Goal: Transaction & Acquisition: Purchase product/service

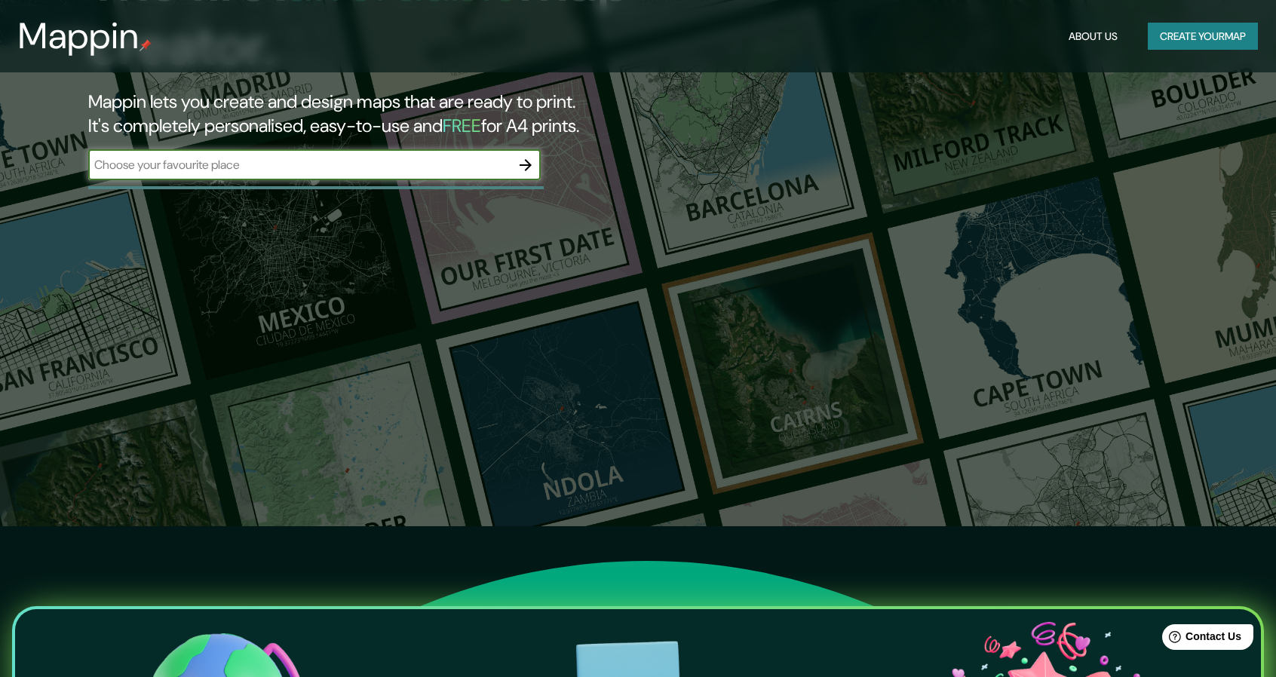
click at [408, 167] on input "text" at bounding box center [299, 164] width 422 height 17
type input "los [PERSON_NAME]"
click at [523, 164] on icon "button" at bounding box center [526, 165] width 18 height 18
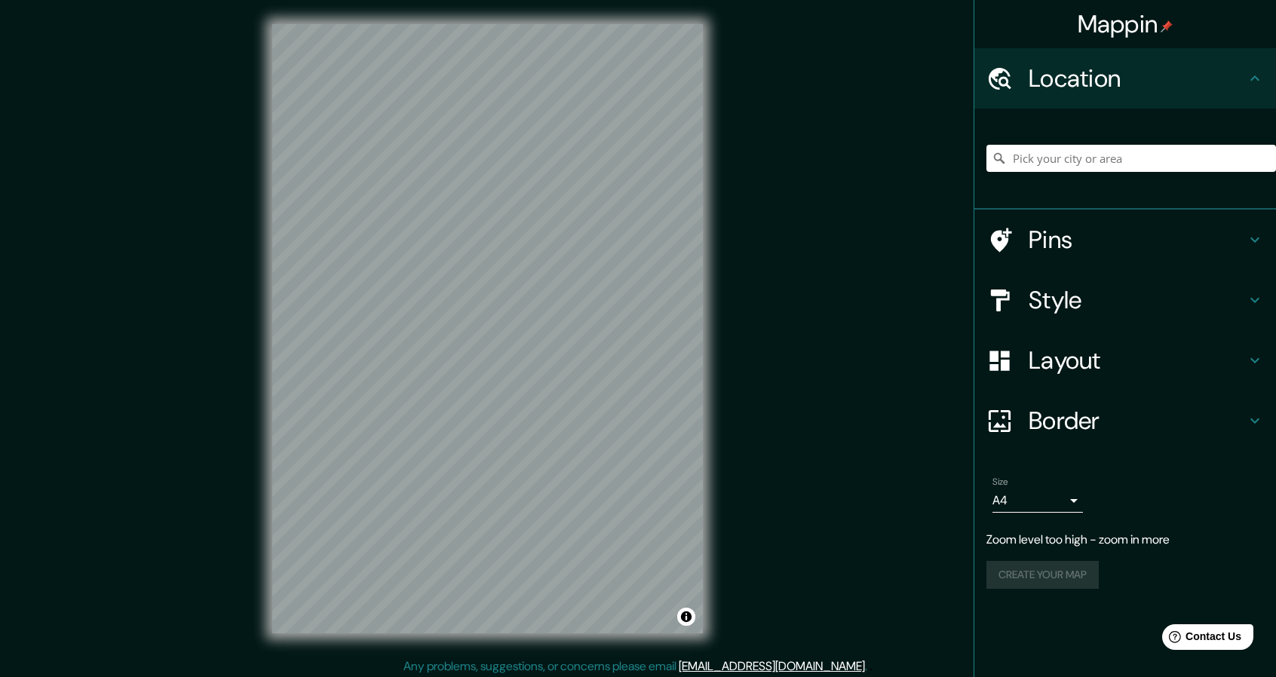
scroll to position [5, 0]
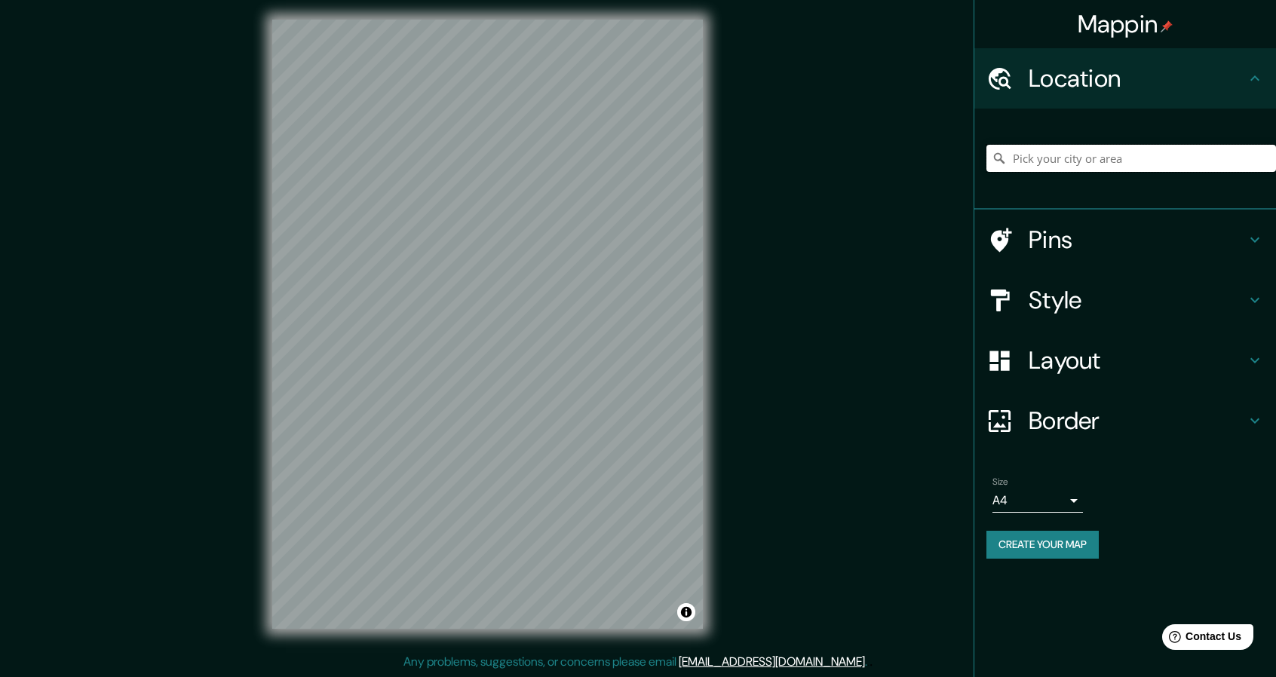
click at [1177, 152] on input "Pick your city or area" at bounding box center [1132, 158] width 290 height 27
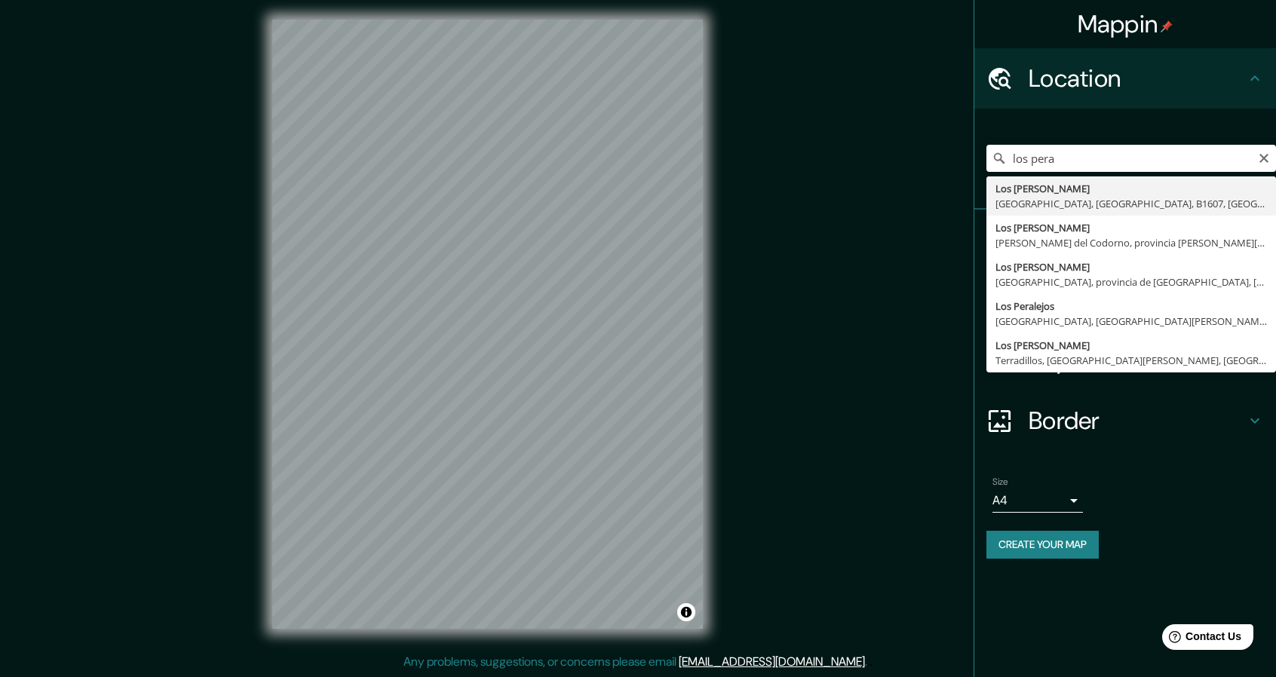
type input "Los [PERSON_NAME], [GEOGRAPHIC_DATA], [GEOGRAPHIC_DATA], B1607, [GEOGRAPHIC_DAT…"
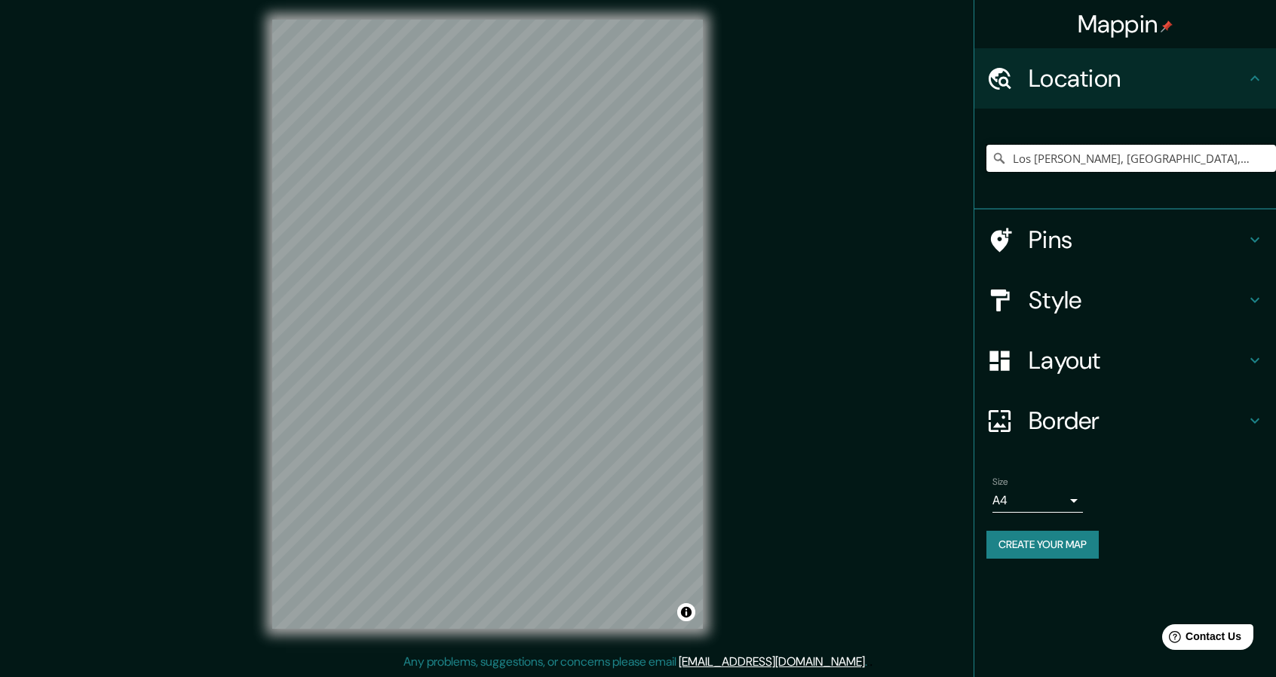
scroll to position [0, 0]
click at [1261, 156] on icon "Clear" at bounding box center [1264, 158] width 12 height 12
click at [1204, 169] on input "Pick your city or area" at bounding box center [1132, 158] width 290 height 27
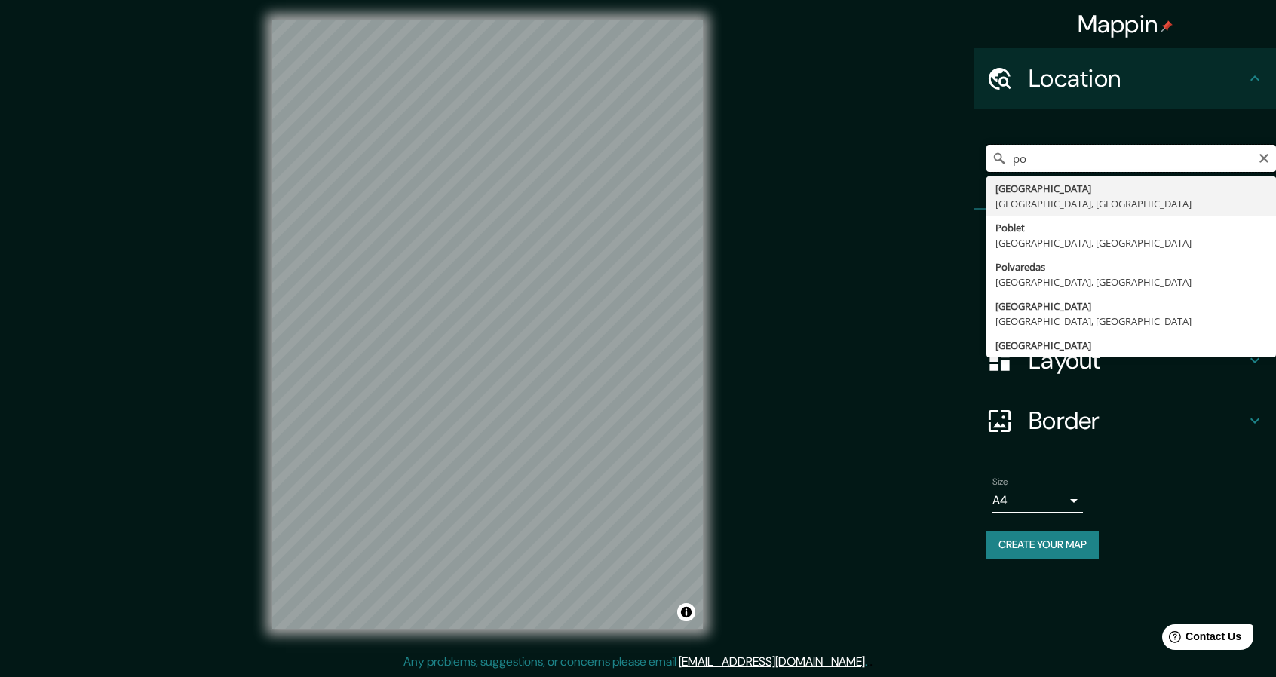
type input "p"
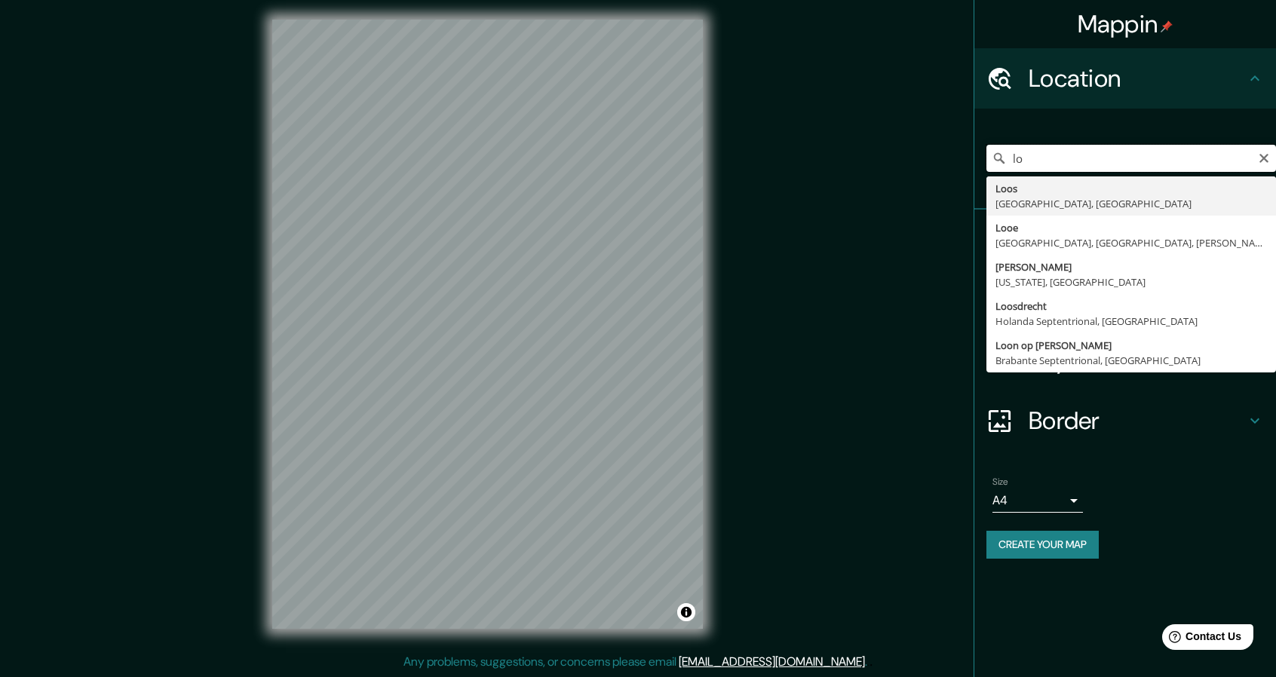
type input "l"
type input "e"
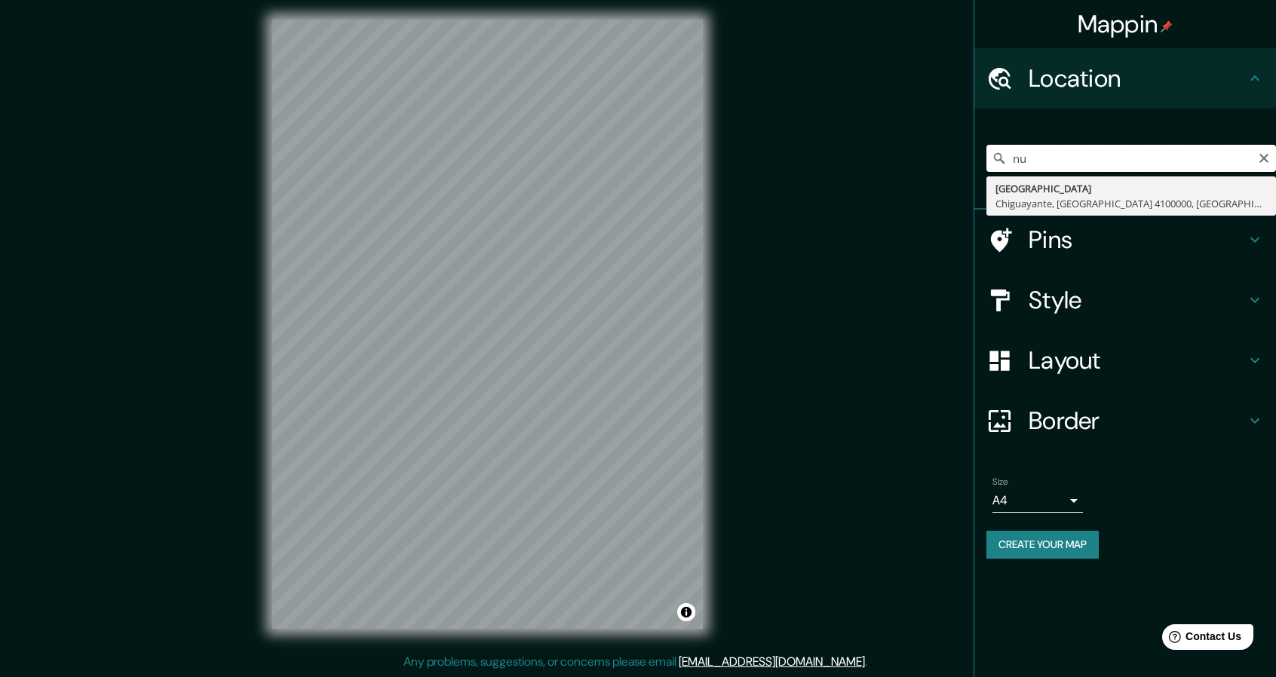
type input "n"
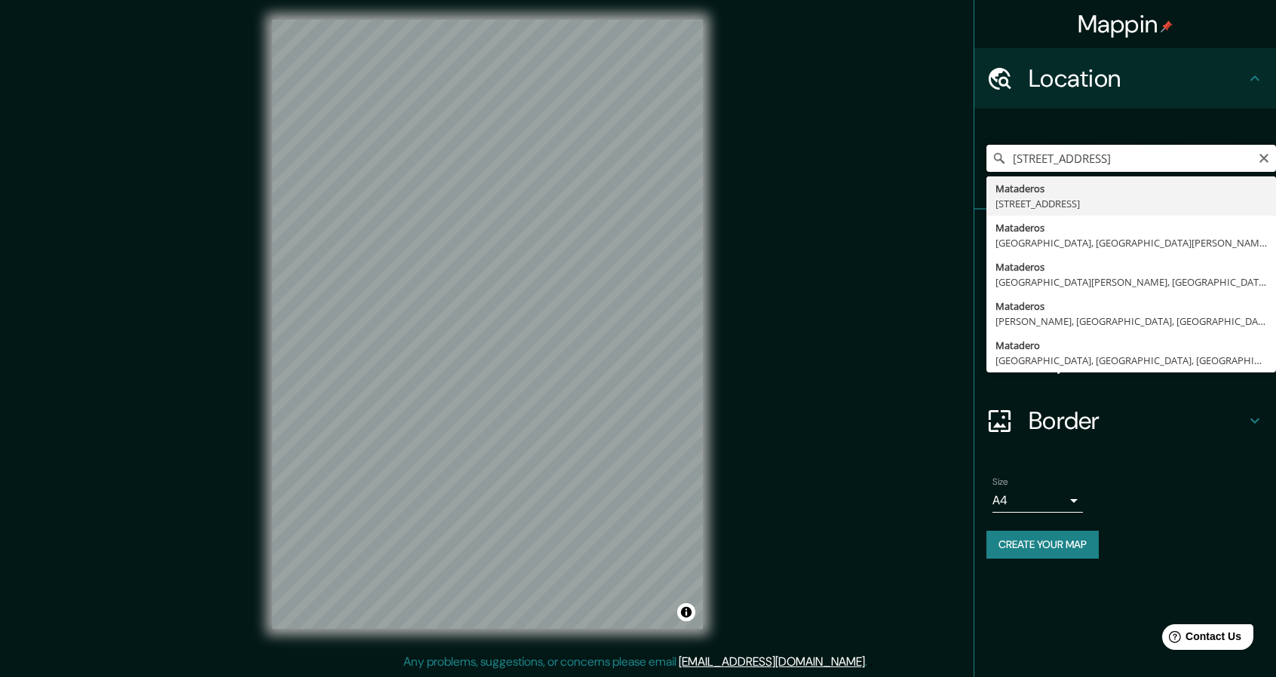
type input "[STREET_ADDRESS]"
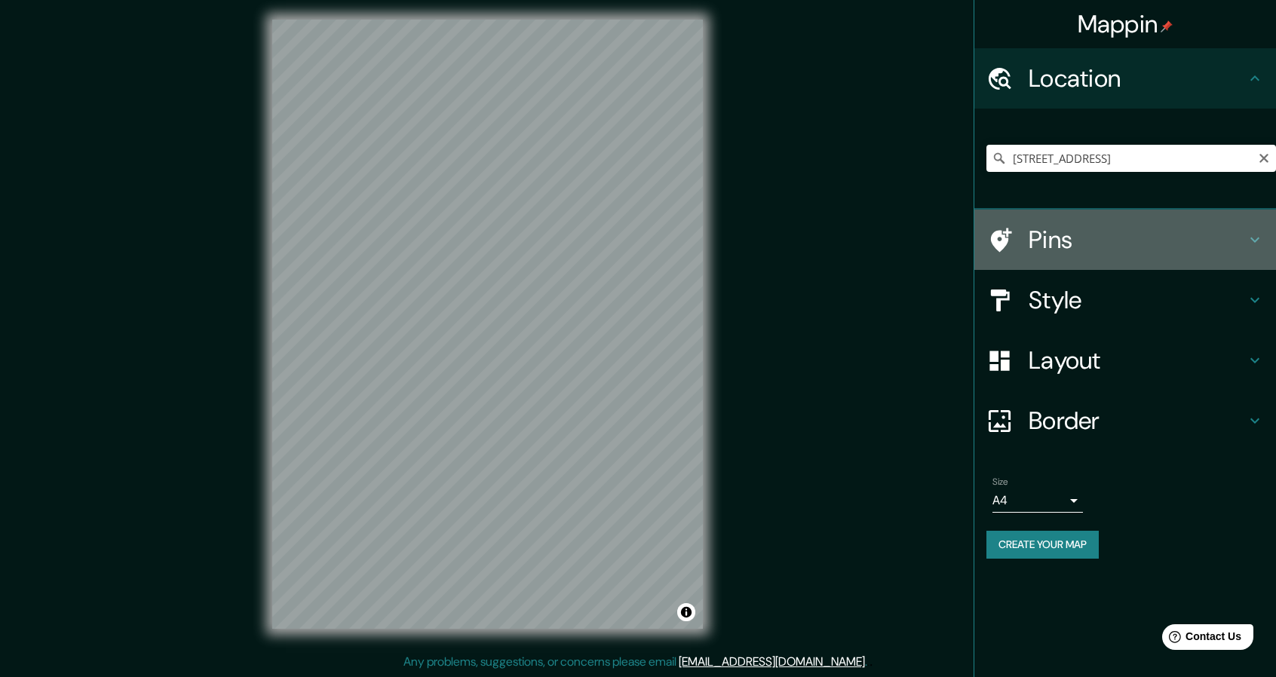
click at [1125, 232] on h4 "Pins" at bounding box center [1137, 240] width 217 height 30
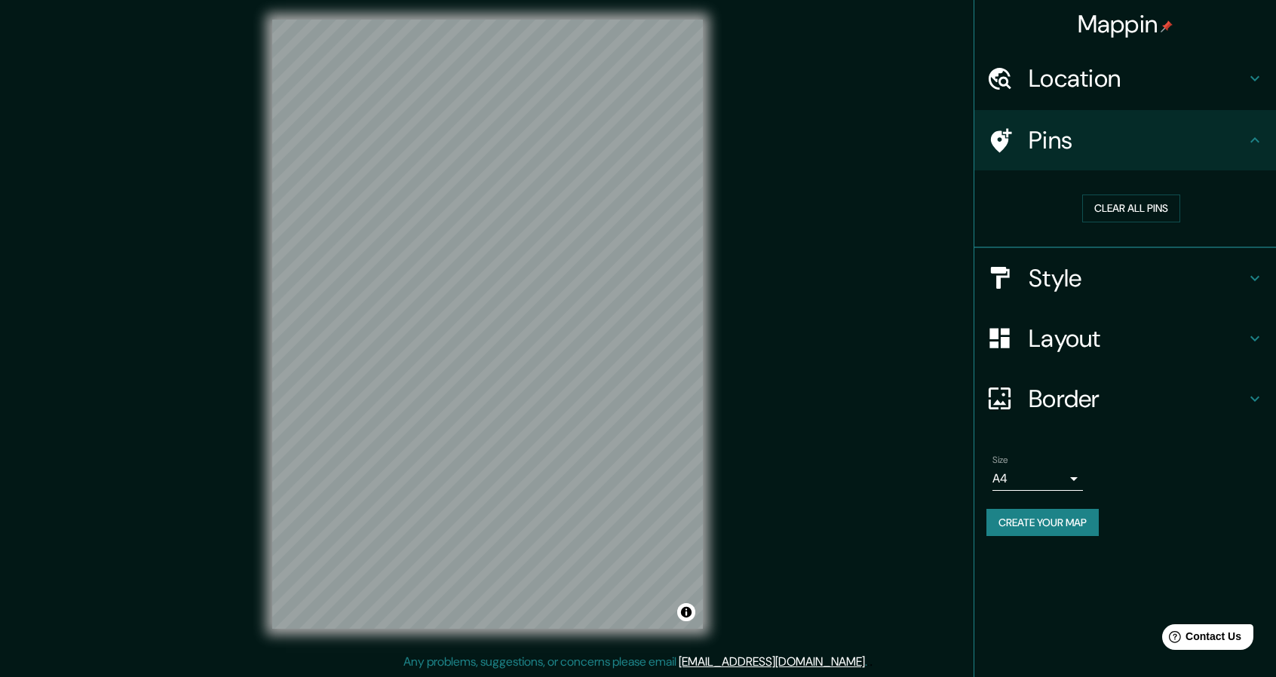
click at [1133, 281] on h4 "Style" at bounding box center [1137, 278] width 217 height 30
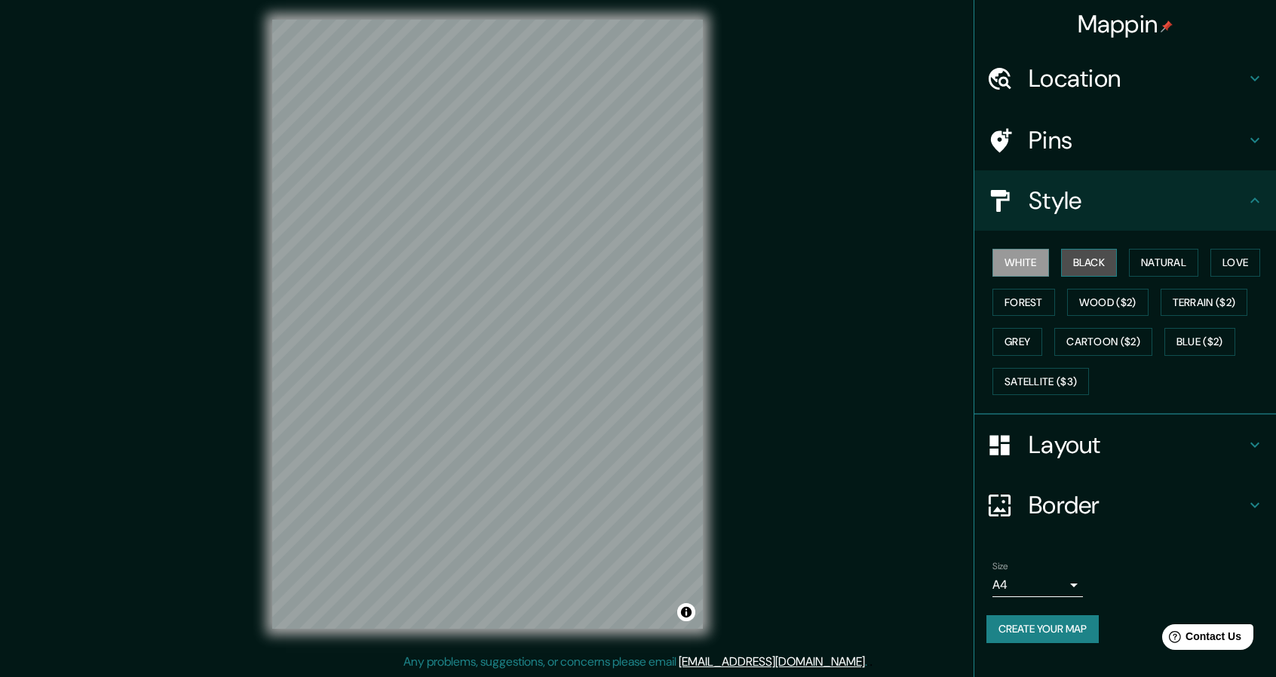
click at [1103, 266] on button "Black" at bounding box center [1089, 263] width 57 height 28
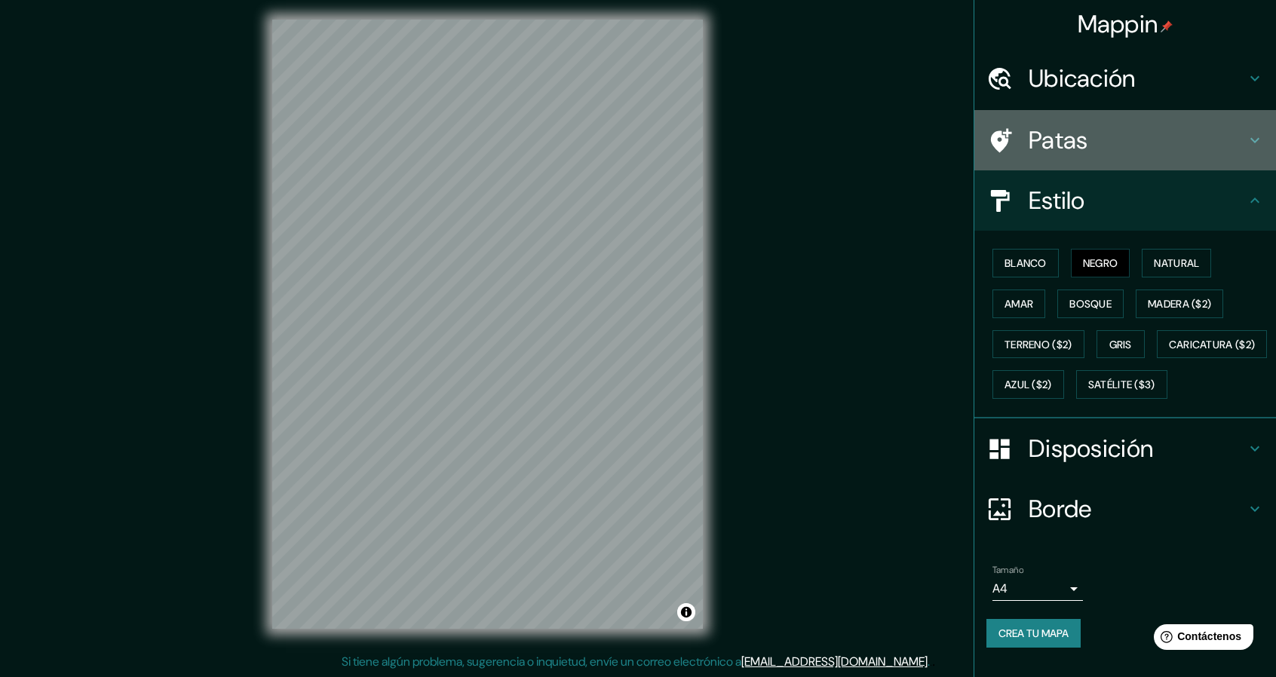
click at [1181, 136] on h4 "Patas" at bounding box center [1137, 140] width 217 height 30
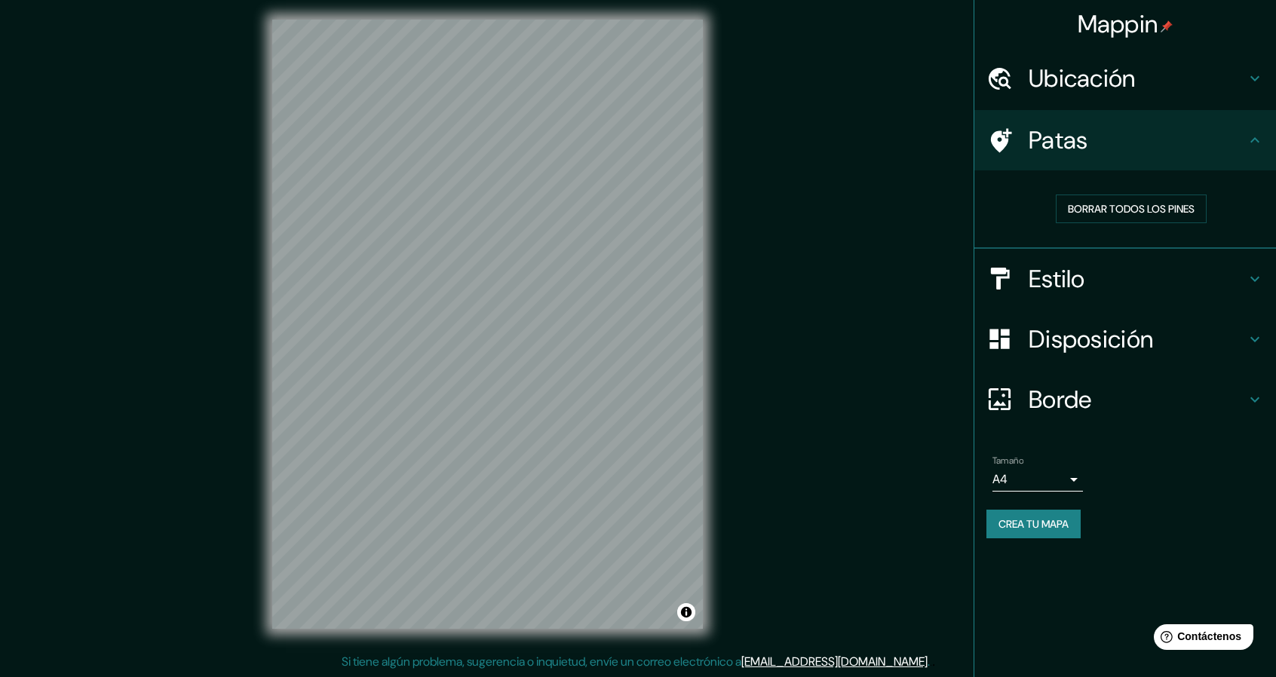
click at [1121, 294] on div "Estilo" at bounding box center [1126, 279] width 302 height 60
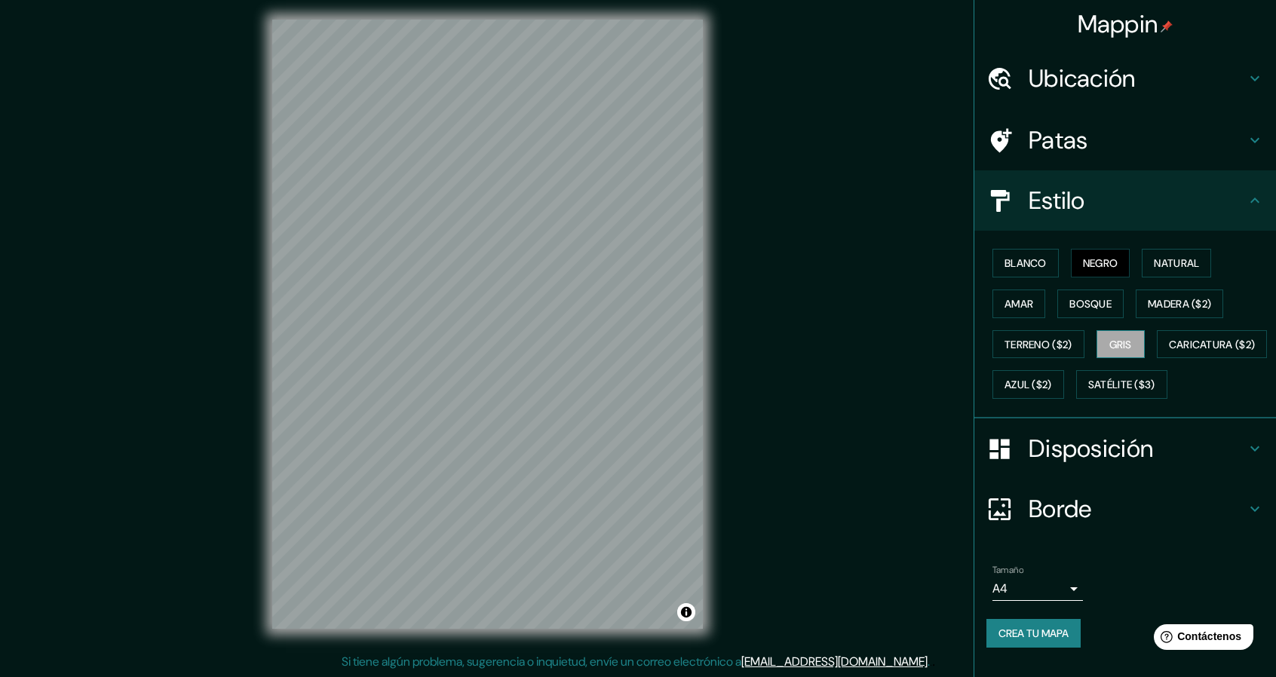
click at [1112, 342] on font "Gris" at bounding box center [1121, 345] width 23 height 14
click at [1061, 342] on font "Terreno ($2)" at bounding box center [1039, 345] width 68 height 14
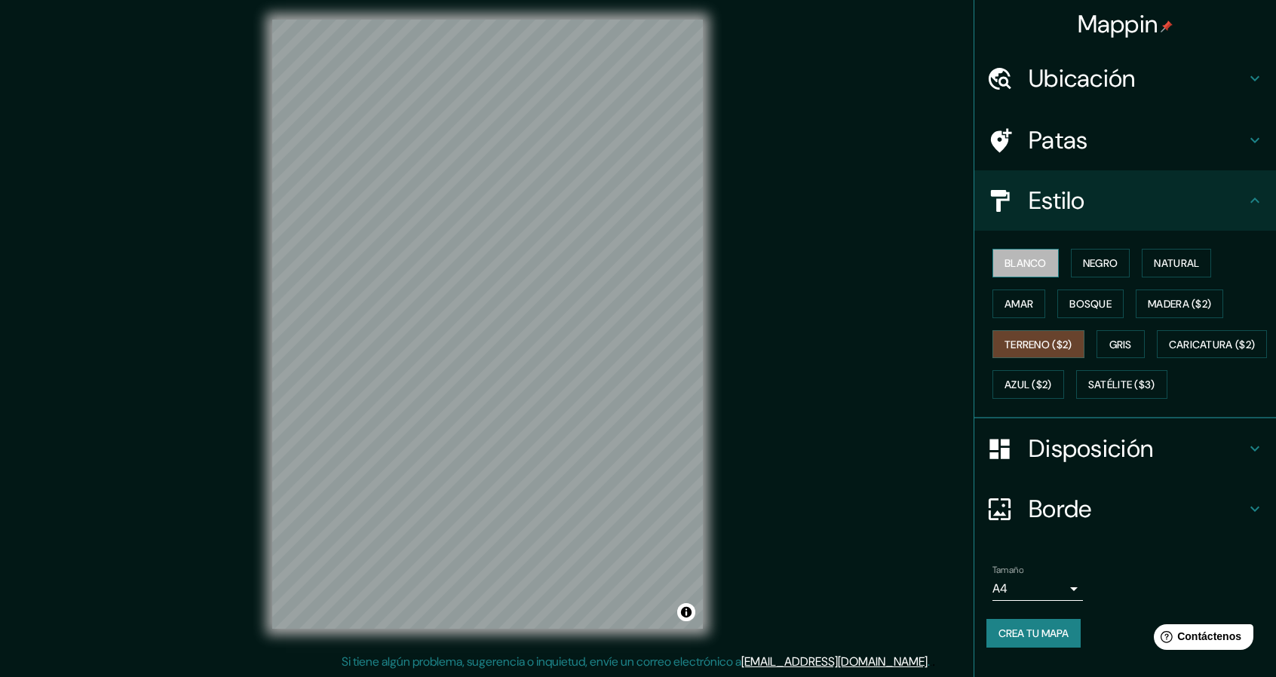
click at [1030, 266] on font "Blanco" at bounding box center [1026, 263] width 42 height 14
click at [1091, 259] on font "Negro" at bounding box center [1100, 263] width 35 height 14
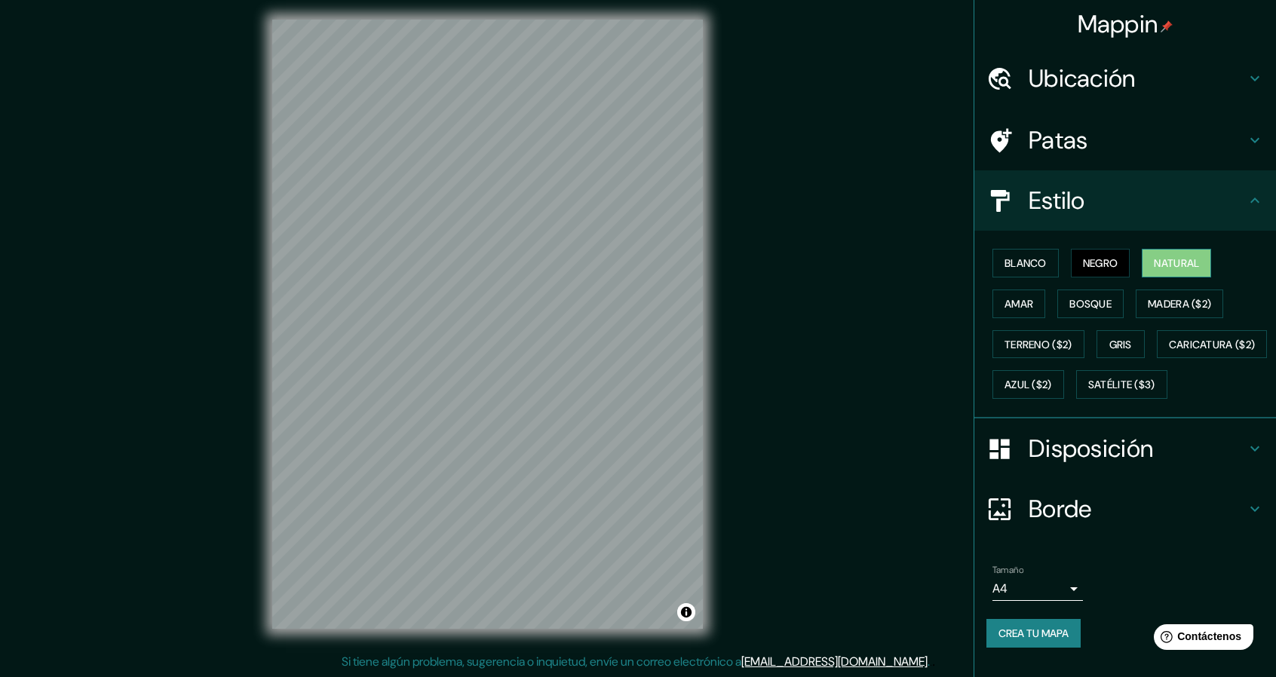
click at [1165, 257] on font "Natural" at bounding box center [1176, 263] width 45 height 14
click at [1142, 264] on button "Natural" at bounding box center [1176, 263] width 69 height 29
click at [1095, 262] on font "Negro" at bounding box center [1100, 263] width 35 height 14
click at [1179, 257] on font "Natural" at bounding box center [1176, 263] width 45 height 14
click at [1089, 260] on font "Negro" at bounding box center [1100, 263] width 35 height 14
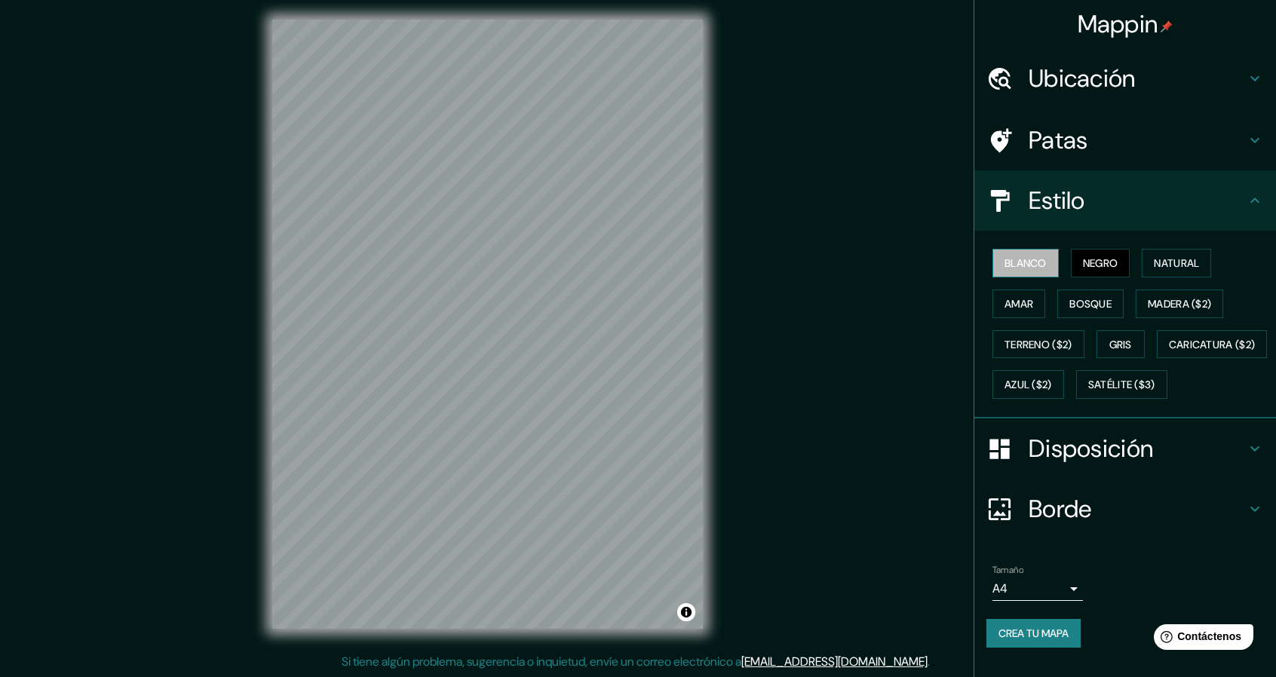
click at [1033, 266] on font "Blanco" at bounding box center [1026, 263] width 42 height 14
click at [1099, 268] on font "Negro" at bounding box center [1100, 263] width 35 height 14
click at [1082, 304] on font "Bosque" at bounding box center [1091, 304] width 42 height 14
click at [1018, 306] on font "Amar" at bounding box center [1019, 304] width 29 height 14
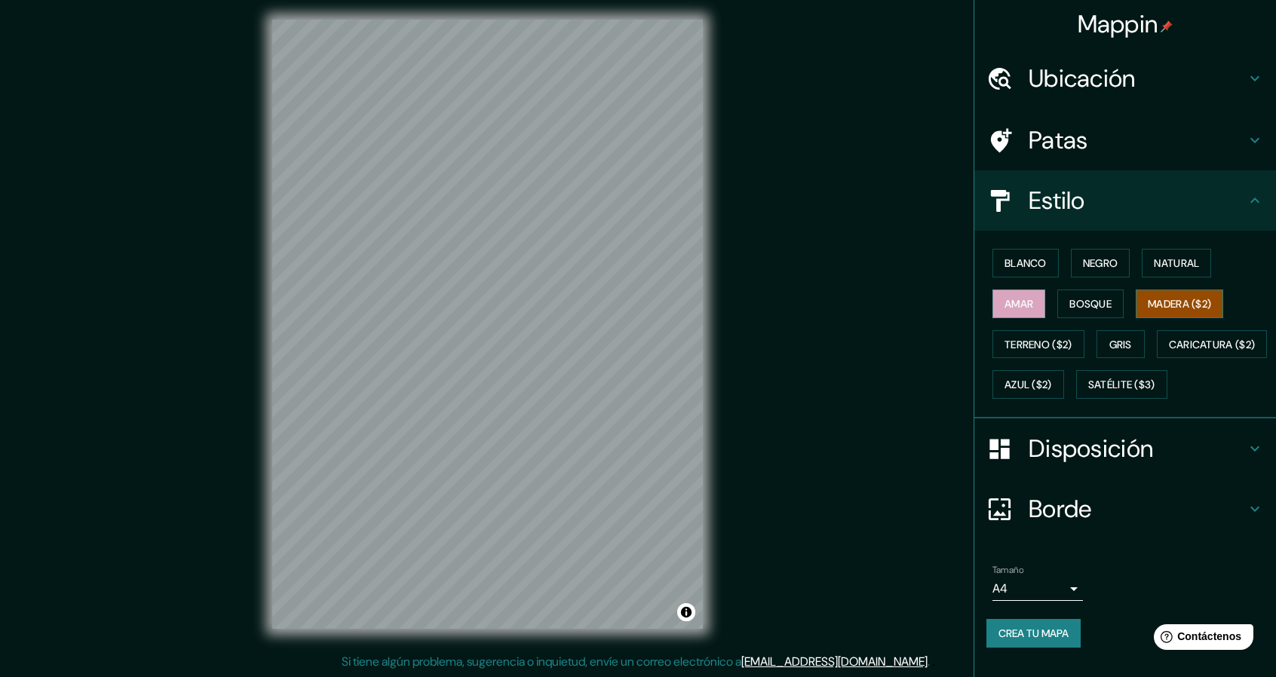
click at [1158, 305] on font "Madera ($2)" at bounding box center [1179, 304] width 63 height 14
click at [1142, 269] on button "Natural" at bounding box center [1176, 263] width 69 height 29
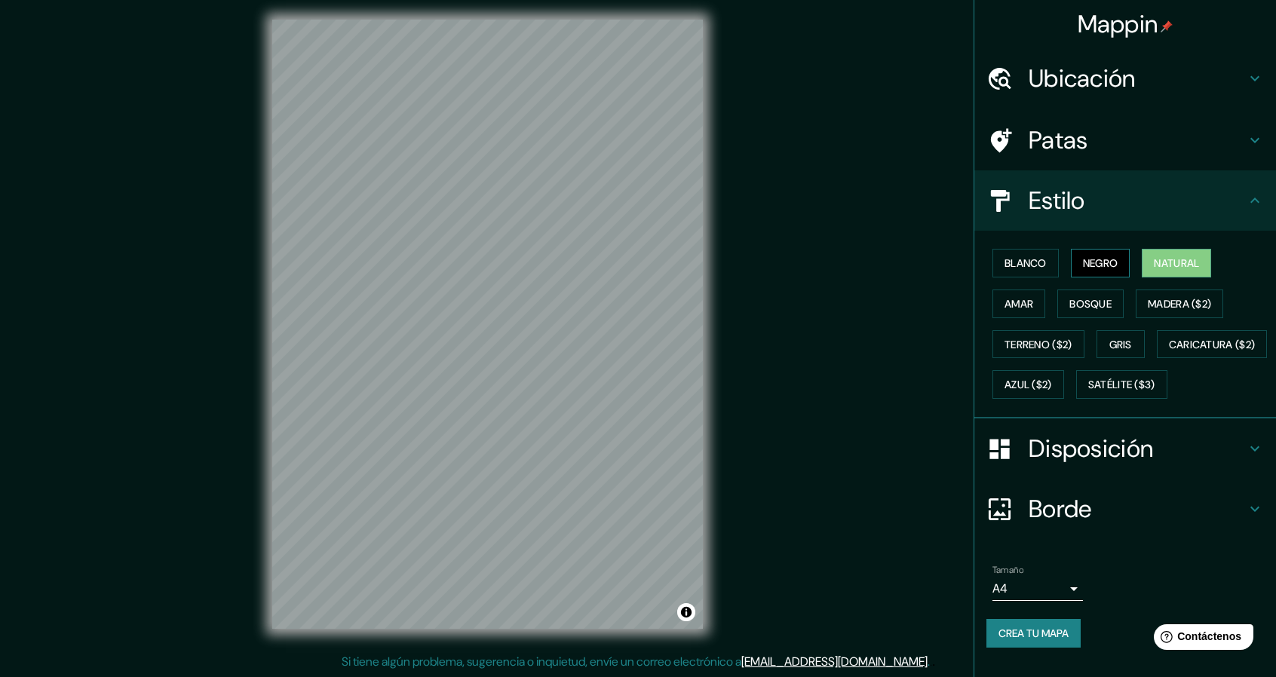
click at [1103, 265] on font "Negro" at bounding box center [1100, 263] width 35 height 14
click at [1036, 259] on font "Blanco" at bounding box center [1026, 263] width 42 height 14
click at [1157, 278] on div "Blanco Negro Natural Amar Bosque Madera ($2) Terreno ($2) Gris Caricatura ($2) …" at bounding box center [1132, 324] width 290 height 162
click at [1157, 265] on font "Natural" at bounding box center [1176, 263] width 45 height 14
click at [1070, 465] on font "Disposición" at bounding box center [1091, 449] width 124 height 32
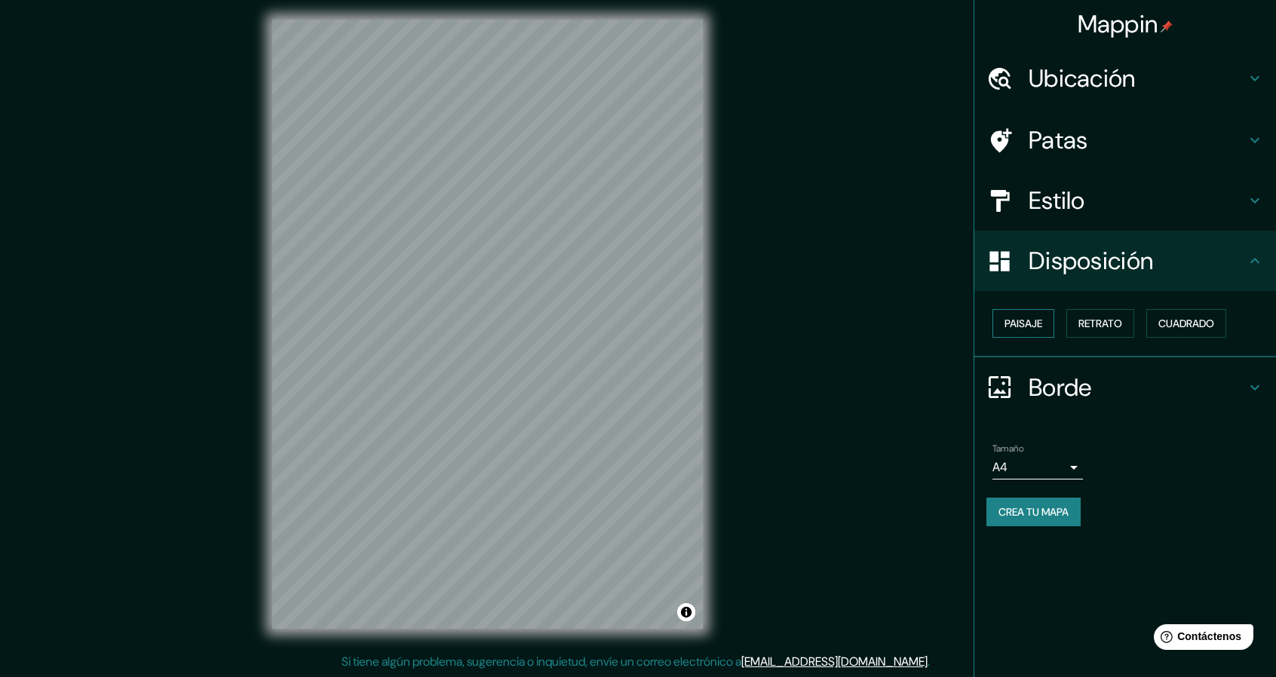
click at [1029, 318] on font "Paisaje" at bounding box center [1024, 324] width 38 height 14
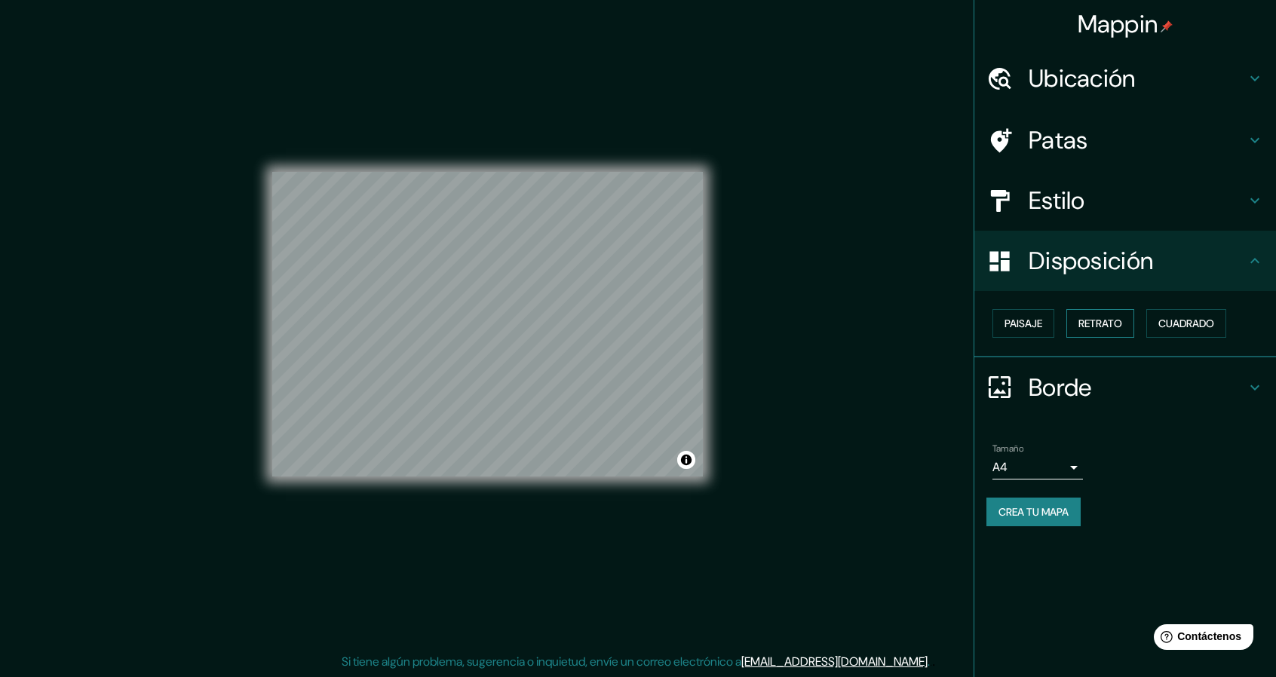
click at [1122, 324] on font "Retrato" at bounding box center [1101, 324] width 44 height 14
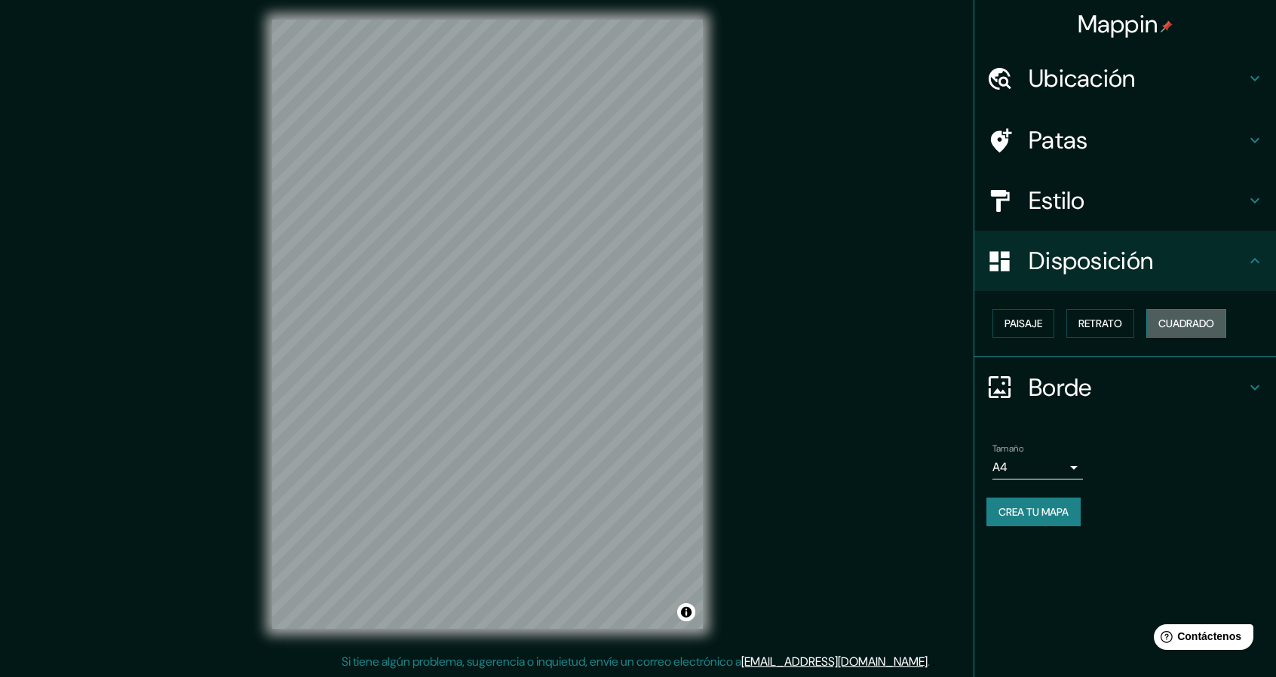
click at [1182, 327] on font "Cuadrado" at bounding box center [1187, 324] width 56 height 14
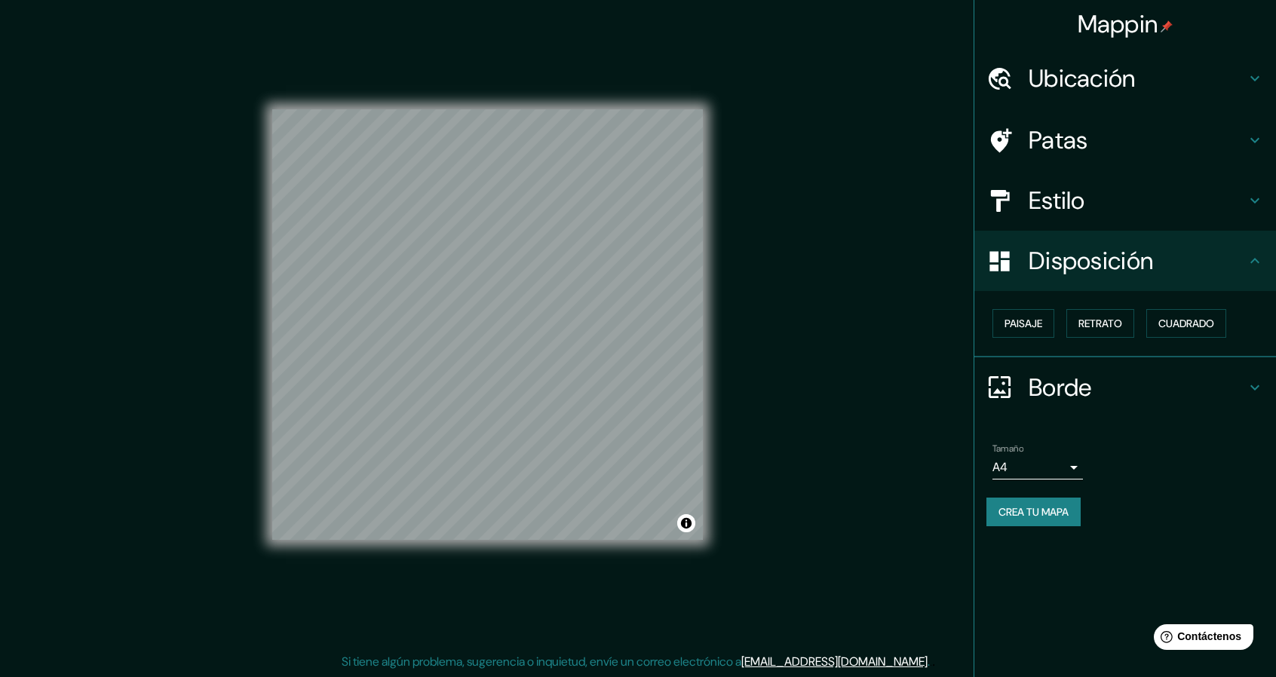
click at [1121, 387] on h4 "Borde" at bounding box center [1137, 388] width 217 height 30
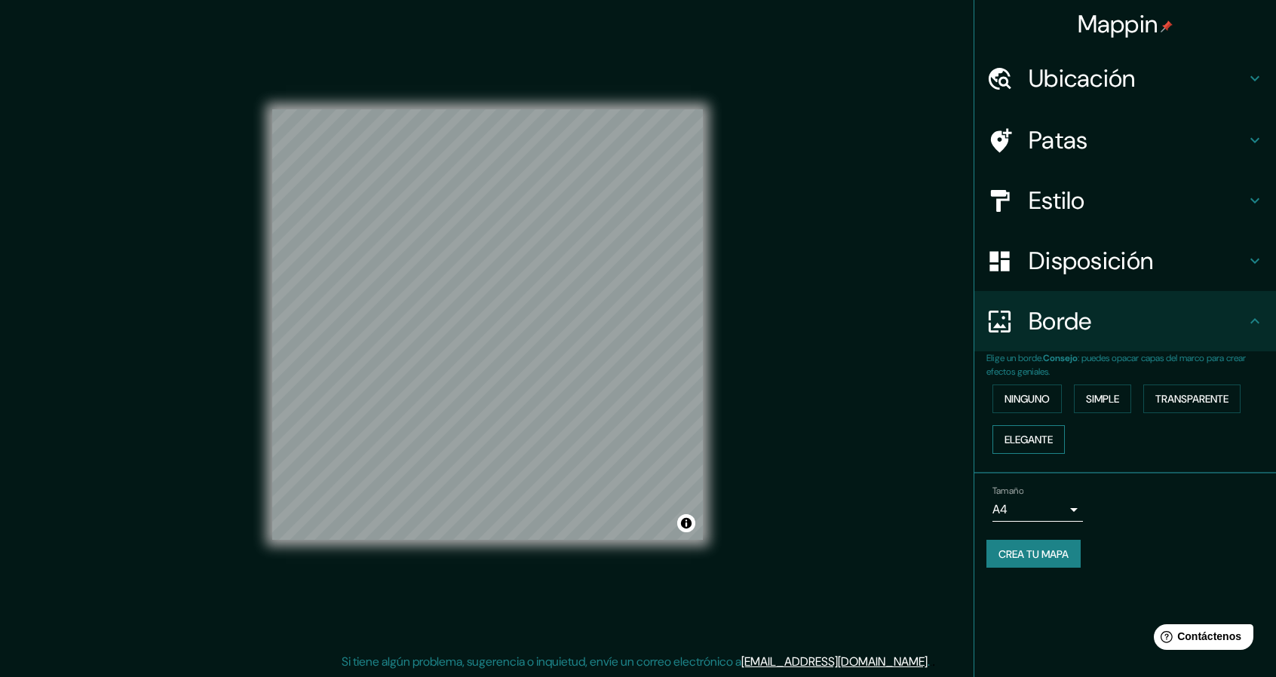
click at [1028, 441] on font "Elegante" at bounding box center [1029, 440] width 48 height 14
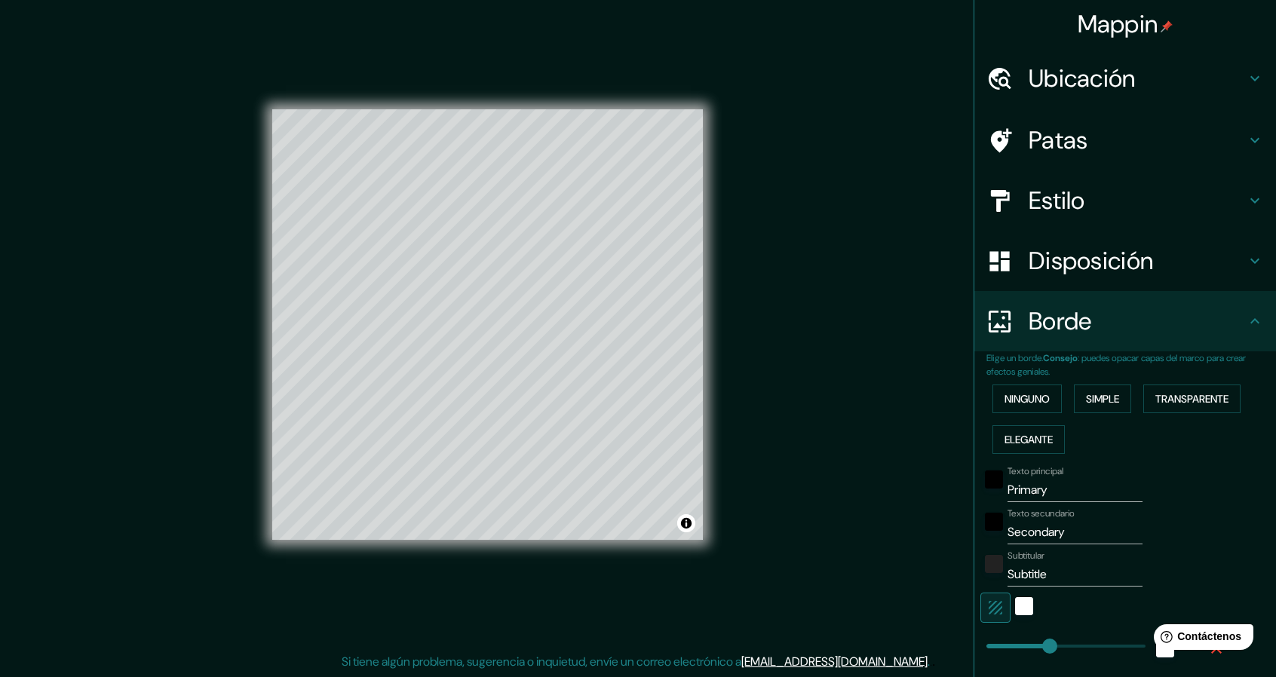
click at [1029, 311] on font "Borde" at bounding box center [1060, 322] width 63 height 32
click at [1023, 401] on font "Ninguno" at bounding box center [1027, 399] width 45 height 14
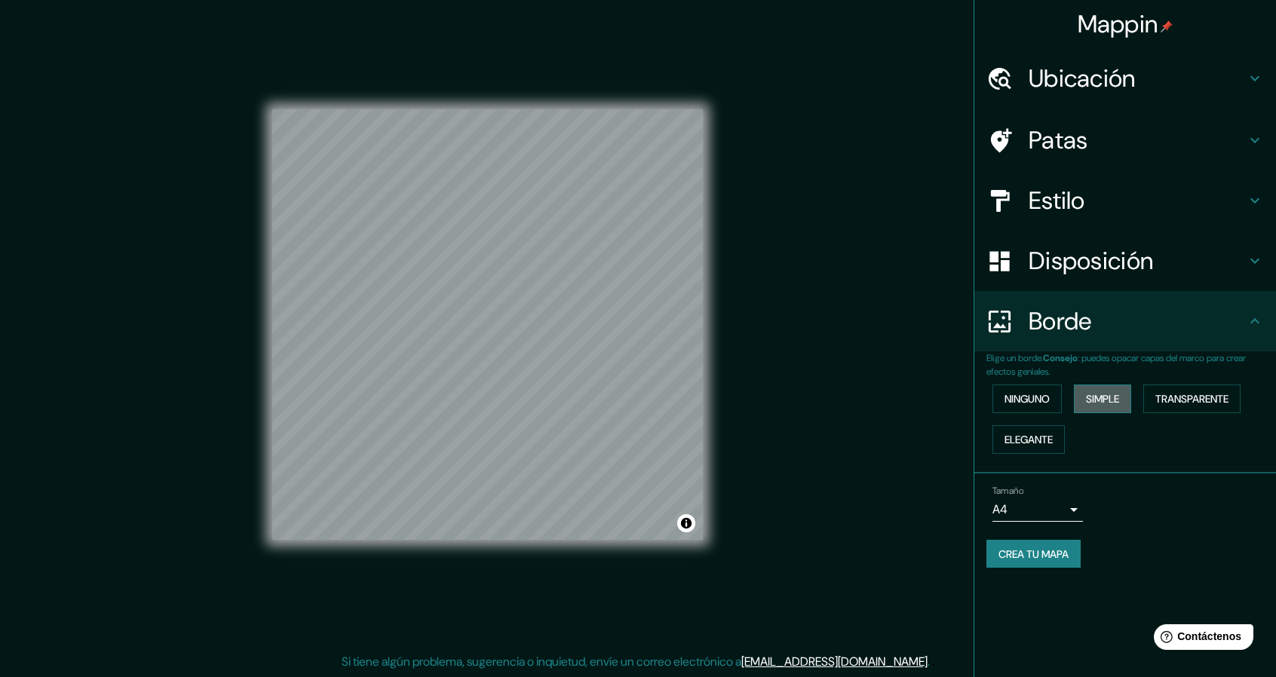
click at [1116, 401] on font "Simple" at bounding box center [1102, 399] width 33 height 14
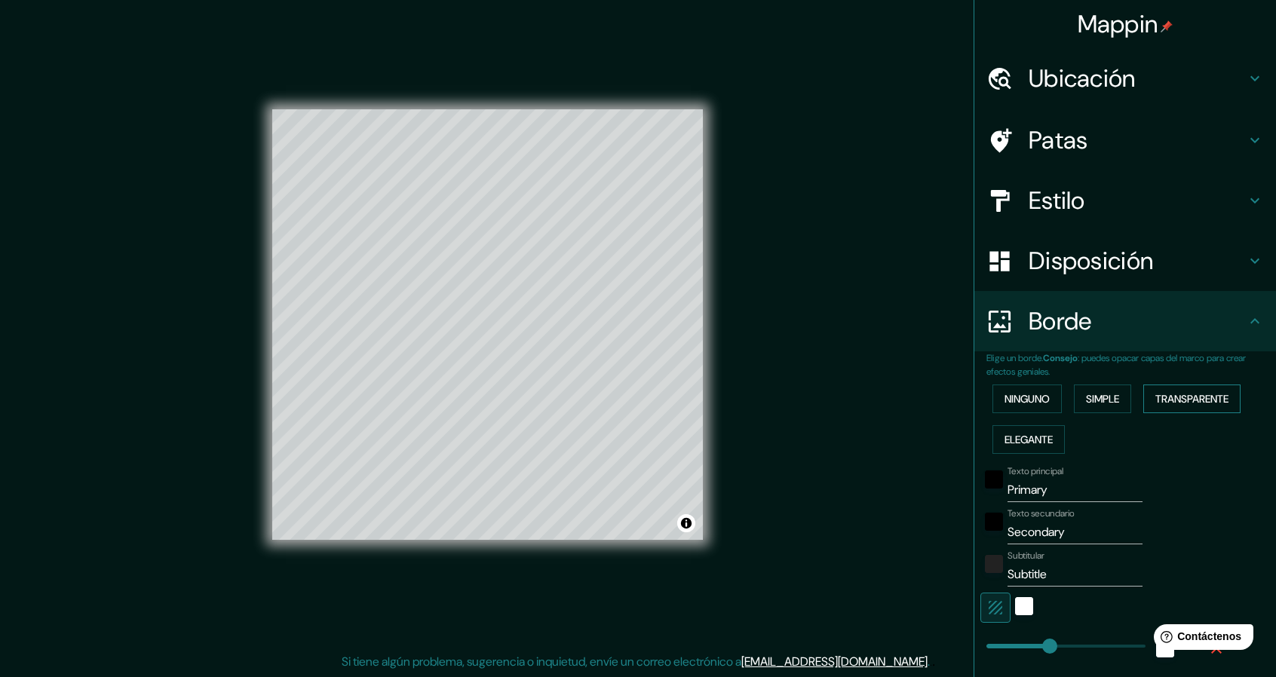
click at [1184, 393] on font "Transparente" at bounding box center [1192, 399] width 73 height 14
click at [1009, 433] on font "Elegante" at bounding box center [1029, 440] width 48 height 14
click at [1015, 407] on font "Ninguno" at bounding box center [1027, 399] width 45 height 20
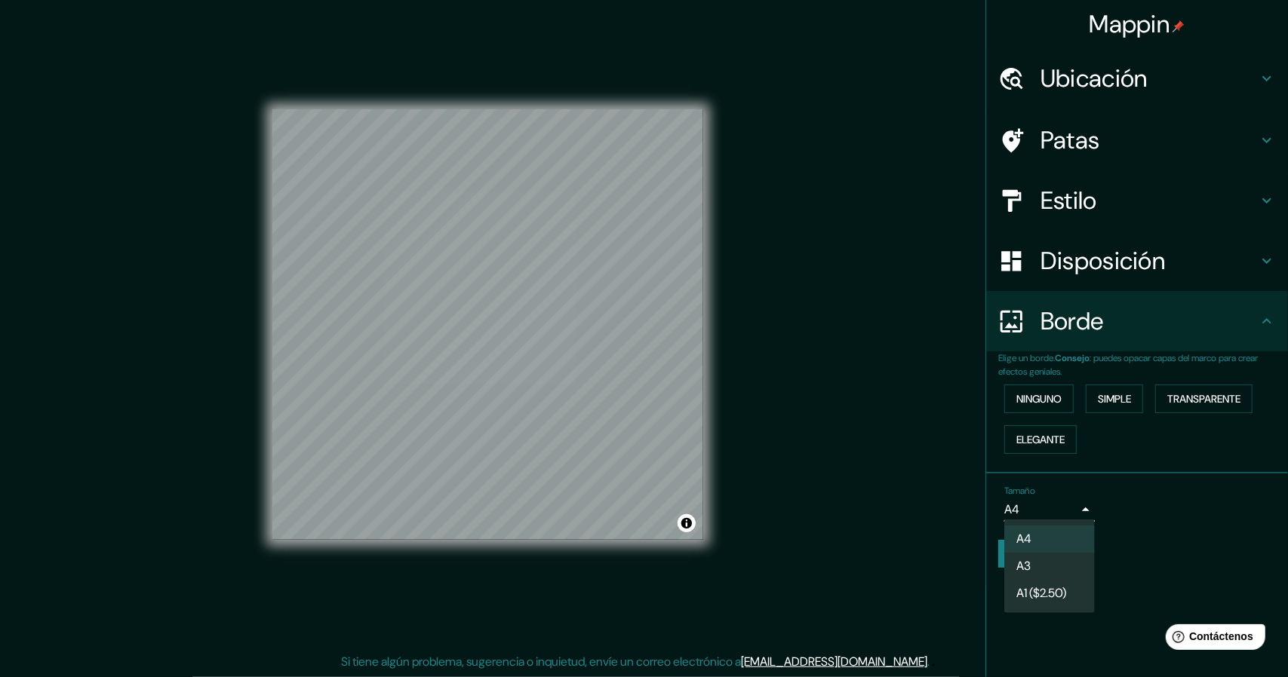
click at [1043, 505] on body "Mappin Ubicación [STREET_ADDRESS] Patas Estilo Disposición Borde Elige un borde…" at bounding box center [644, 333] width 1288 height 677
click at [1044, 563] on li "A3" at bounding box center [1049, 568] width 91 height 28
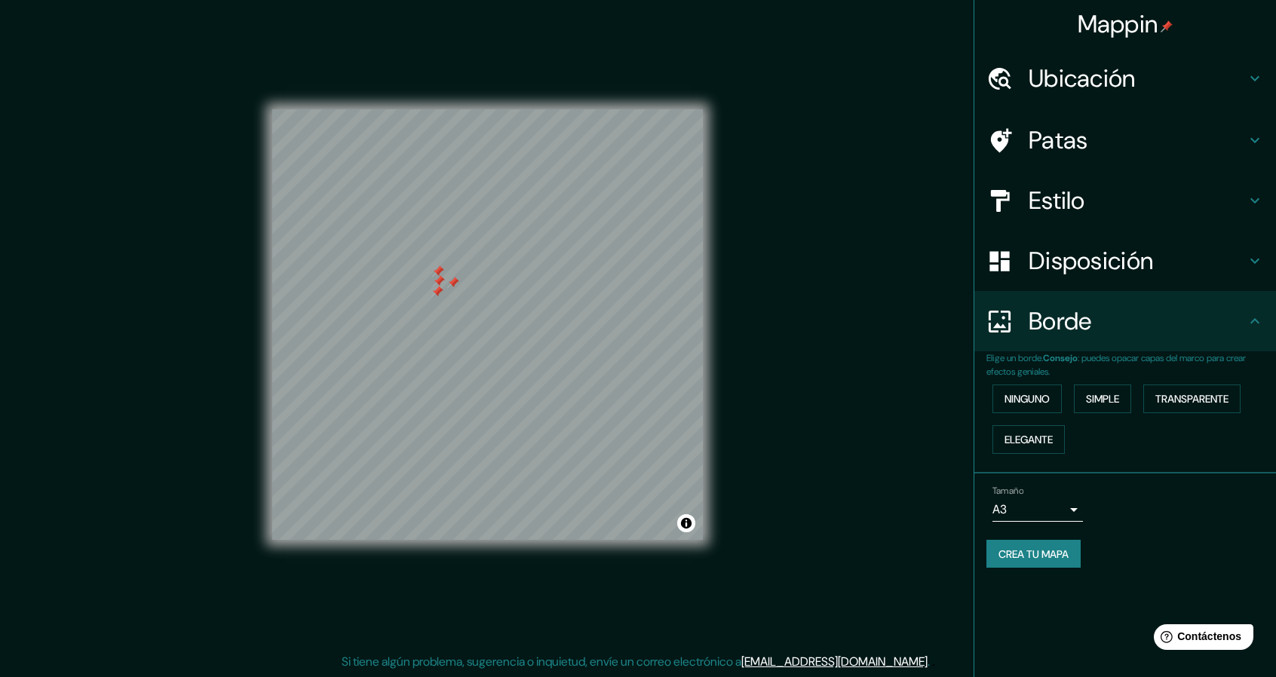
click at [436, 294] on div at bounding box center [437, 292] width 12 height 12
click at [447, 277] on div at bounding box center [450, 279] width 12 height 12
click at [1139, 118] on div "Patas" at bounding box center [1126, 140] width 302 height 60
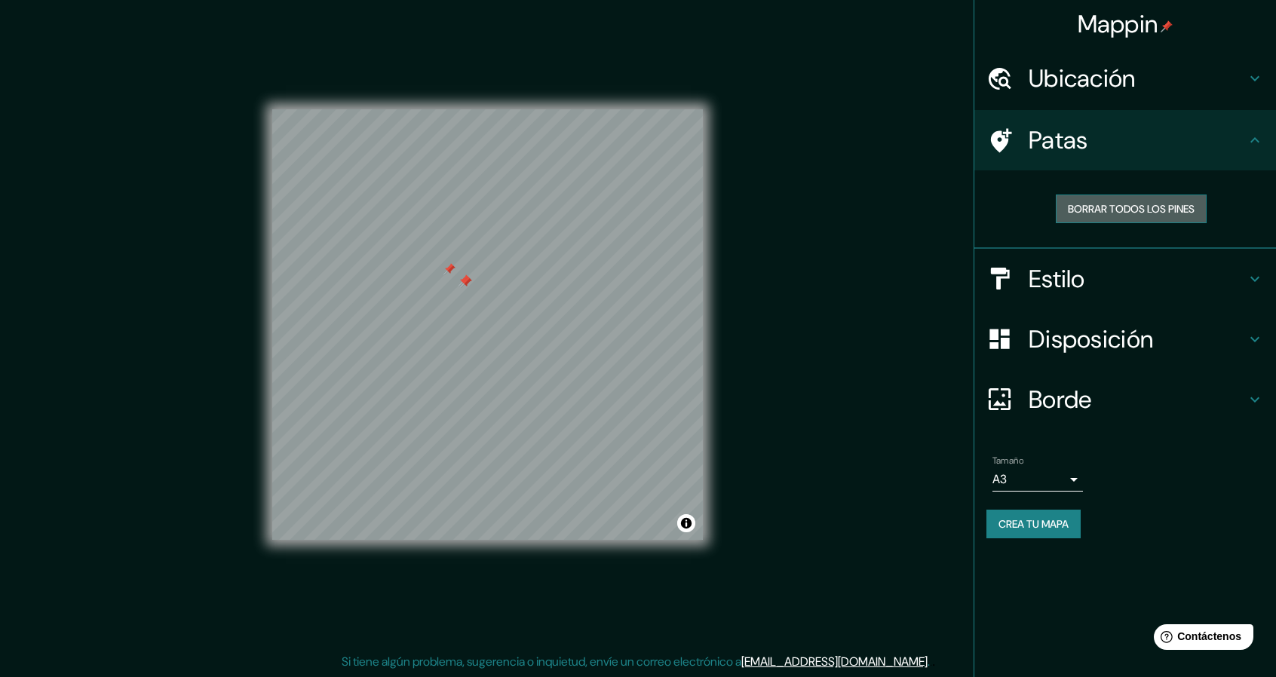
click at [1127, 206] on font "Borrar todos los pines" at bounding box center [1131, 209] width 127 height 14
click at [1074, 200] on font "Borrar todos los pines" at bounding box center [1131, 209] width 127 height 20
click at [1065, 391] on font "Borde" at bounding box center [1060, 400] width 63 height 32
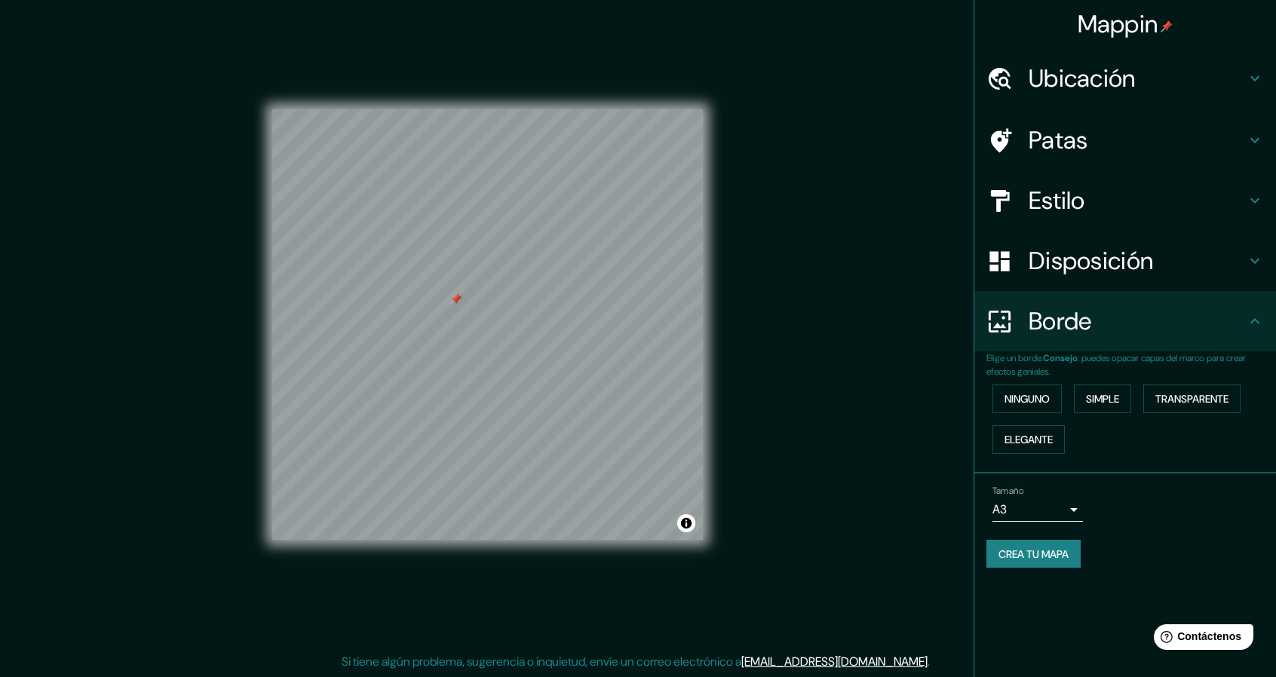
click at [1102, 204] on h4 "Estilo" at bounding box center [1137, 201] width 217 height 30
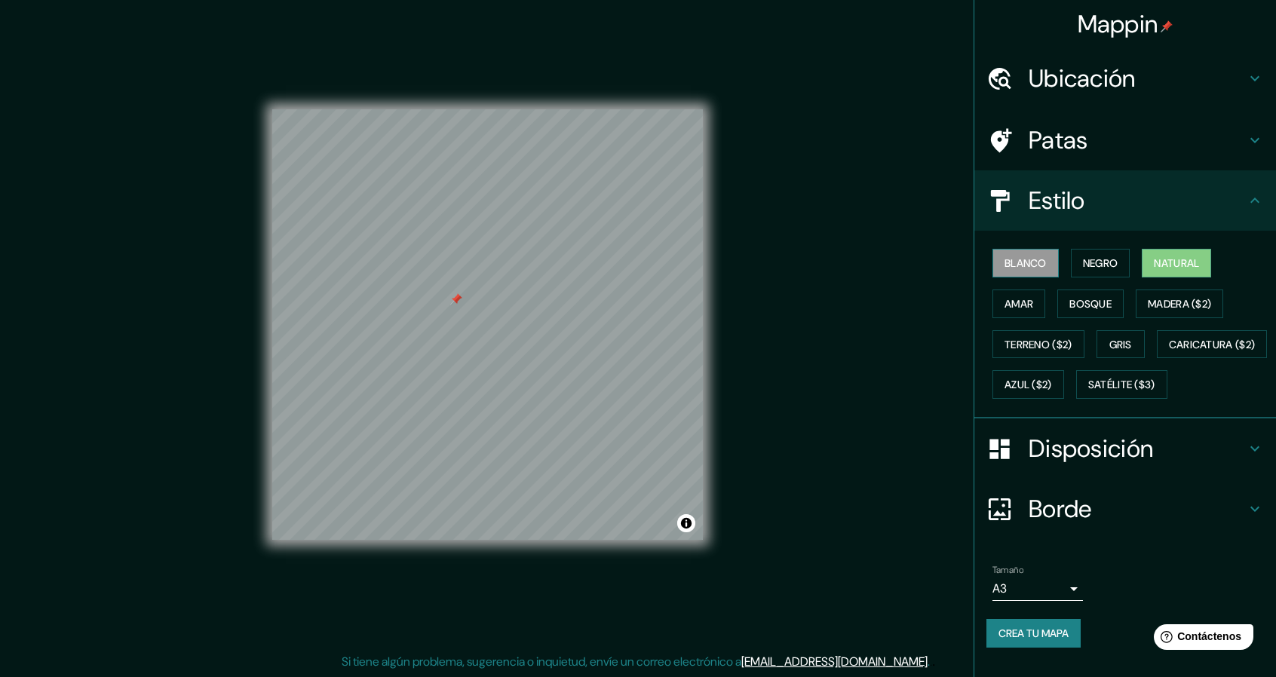
click at [1027, 265] on font "Blanco" at bounding box center [1026, 263] width 42 height 14
click at [1083, 259] on font "Negro" at bounding box center [1100, 263] width 35 height 14
click at [1154, 255] on font "Natural" at bounding box center [1176, 263] width 45 height 20
click at [1012, 295] on font "Amar" at bounding box center [1019, 304] width 29 height 20
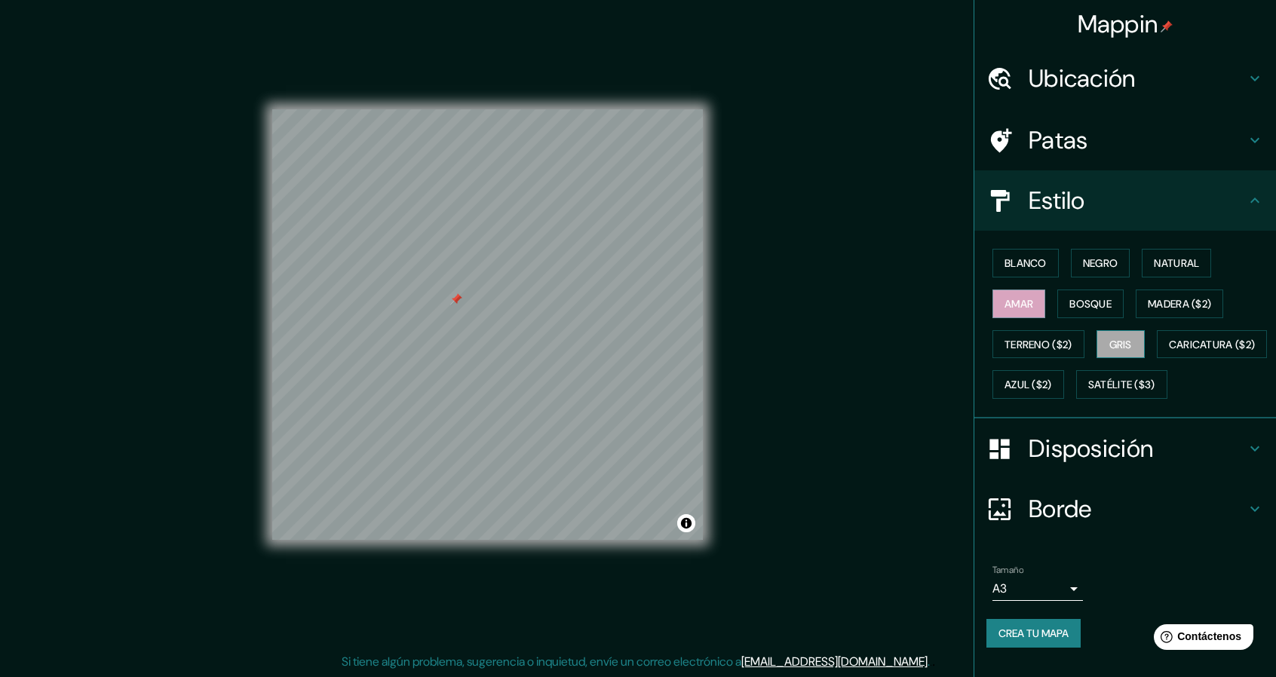
click at [1110, 339] on font "Gris" at bounding box center [1121, 345] width 23 height 14
click at [1143, 260] on button "Natural" at bounding box center [1176, 263] width 69 height 29
click at [1124, 349] on font "Gris" at bounding box center [1121, 345] width 23 height 14
click at [1064, 379] on button "Azul ($2)" at bounding box center [1029, 384] width 72 height 29
click at [1061, 400] on div "Blanco Negro Natural Amar Bosque Madera ($2) Terreno ($2) Gris Caricatura ($2) …" at bounding box center [1132, 324] width 290 height 162
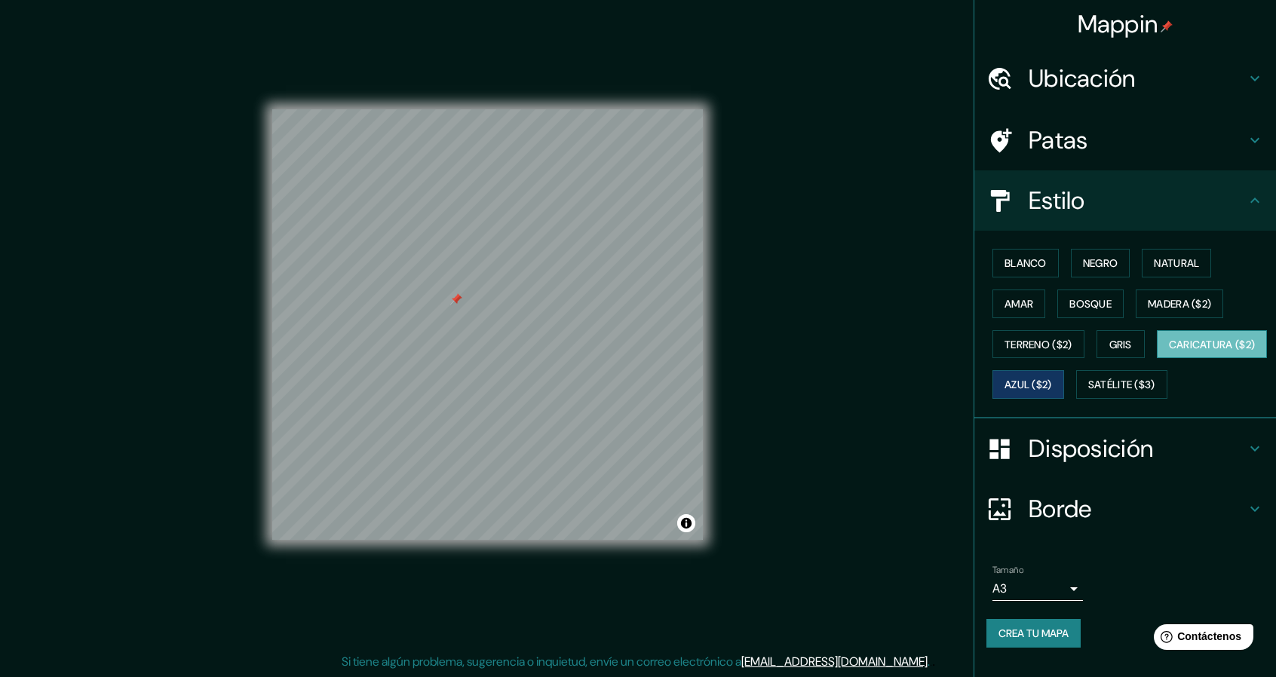
click at [1169, 355] on font "Caricatura ($2)" at bounding box center [1212, 345] width 87 height 20
click at [1089, 392] on font "Satélite ($3)" at bounding box center [1122, 386] width 67 height 14
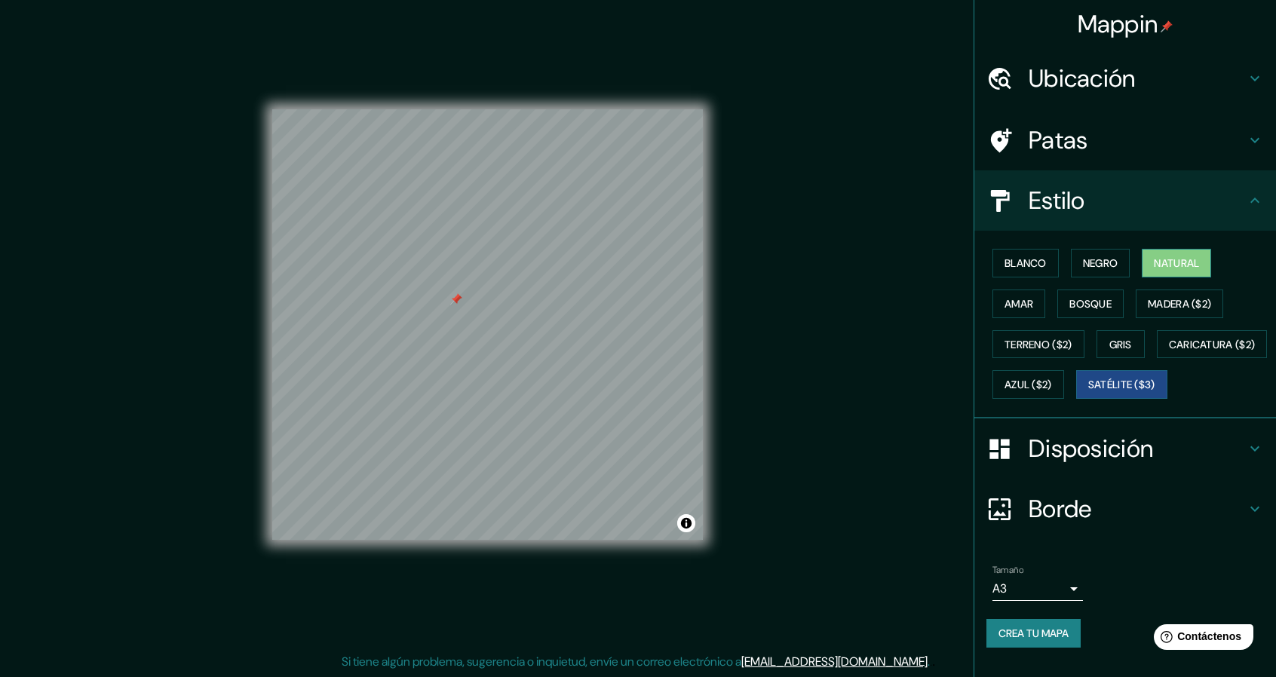
click at [1142, 254] on button "Natural" at bounding box center [1176, 263] width 69 height 29
click at [1070, 306] on font "Bosque" at bounding box center [1091, 304] width 42 height 14
click at [1175, 262] on font "Natural" at bounding box center [1176, 263] width 45 height 14
click at [1057, 131] on font "Patas" at bounding box center [1059, 140] width 60 height 32
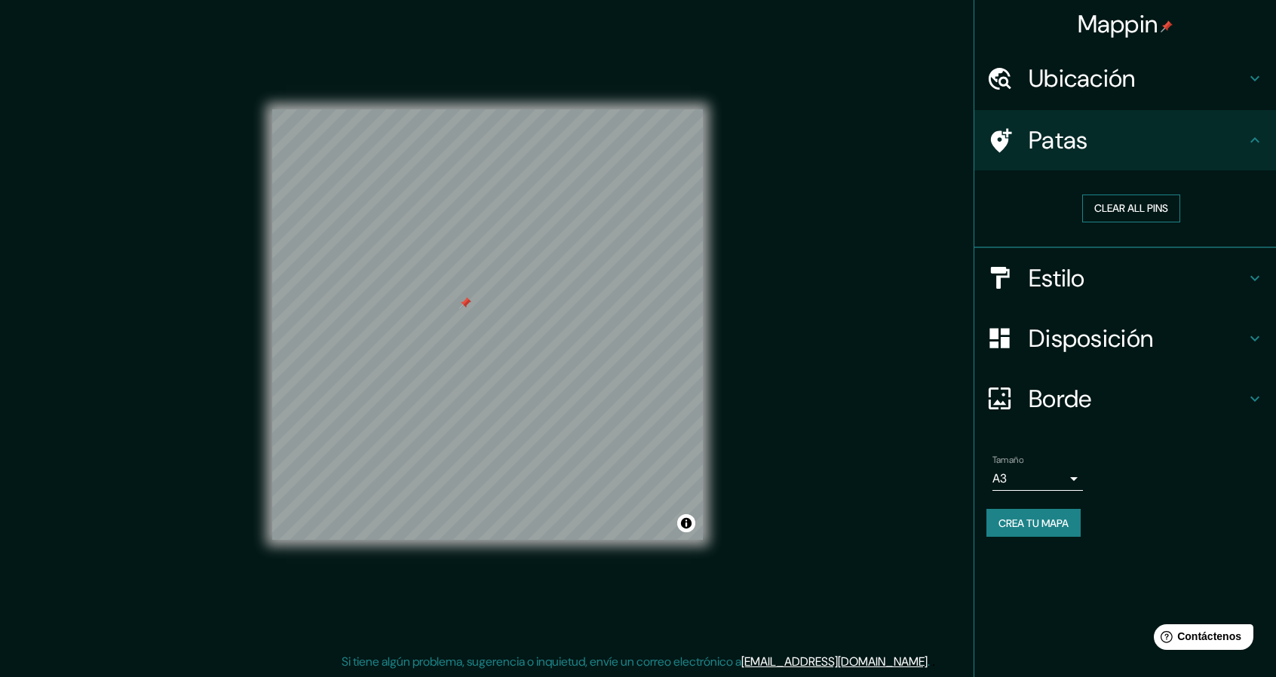
click at [1110, 209] on button "Clear all pins" at bounding box center [1131, 209] width 98 height 28
click at [1063, 527] on font "Crea tu mapa" at bounding box center [1034, 524] width 70 height 14
click at [1046, 524] on div "Crea tu mapa" at bounding box center [1126, 523] width 278 height 29
click at [1028, 520] on div "Crea tu mapa" at bounding box center [1126, 523] width 278 height 29
click at [684, 520] on button "Activar o desactivar atribución" at bounding box center [686, 523] width 18 height 18
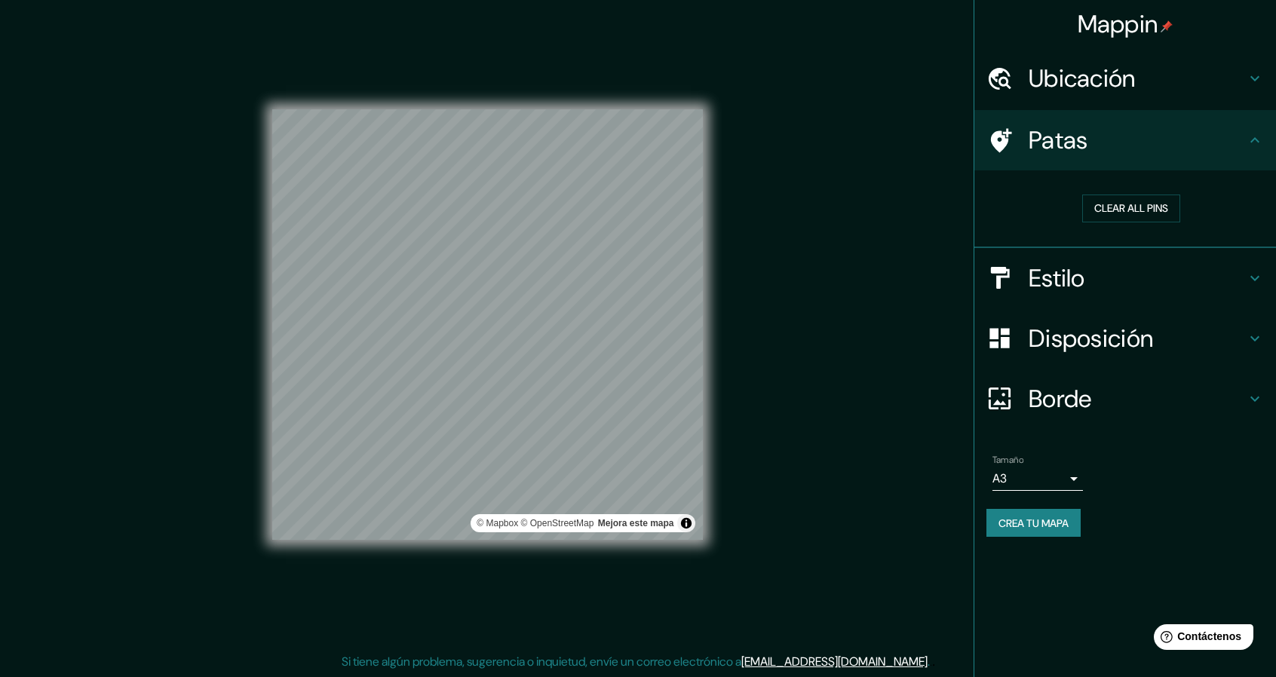
click at [1061, 521] on font "Crea tu mapa" at bounding box center [1034, 524] width 70 height 14
click at [1113, 491] on div "Tamaño A3 a4" at bounding box center [1126, 473] width 278 height 48
click at [1049, 402] on font "Borde" at bounding box center [1060, 399] width 63 height 32
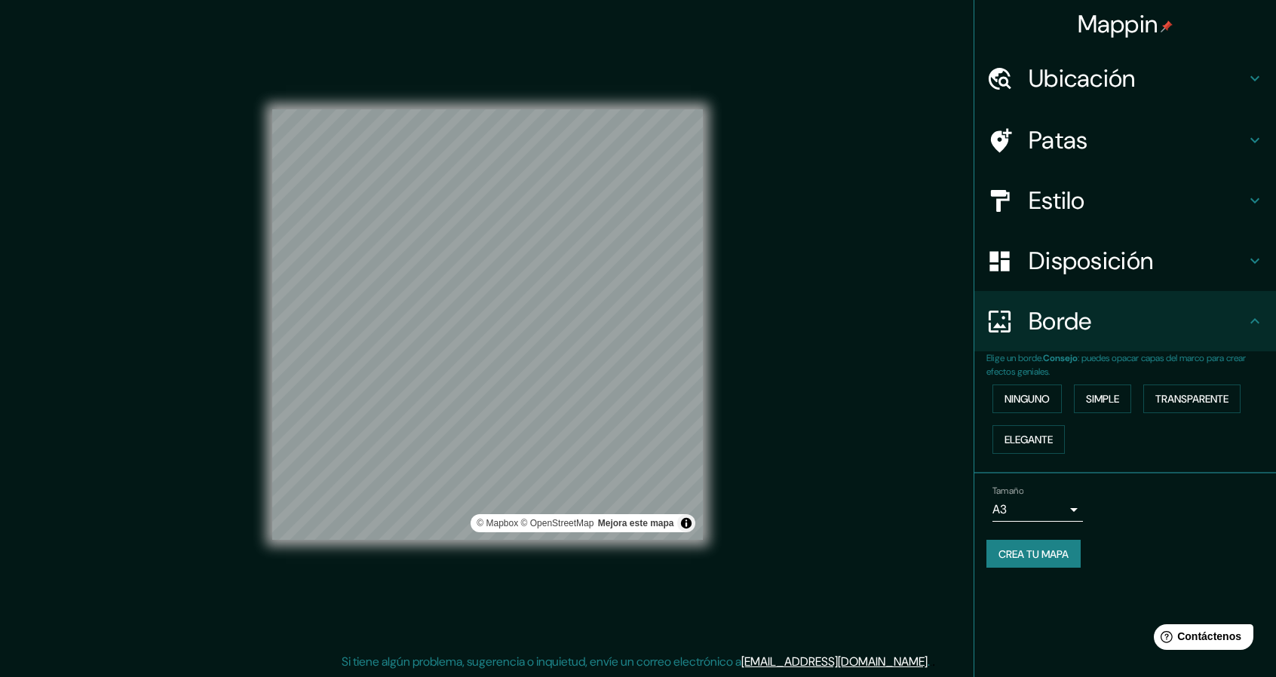
drag, startPoint x: 1061, startPoint y: 493, endPoint x: 1052, endPoint y: 511, distance: 19.2
click at [1061, 494] on div "Tamaño A3 a4" at bounding box center [1038, 504] width 91 height 36
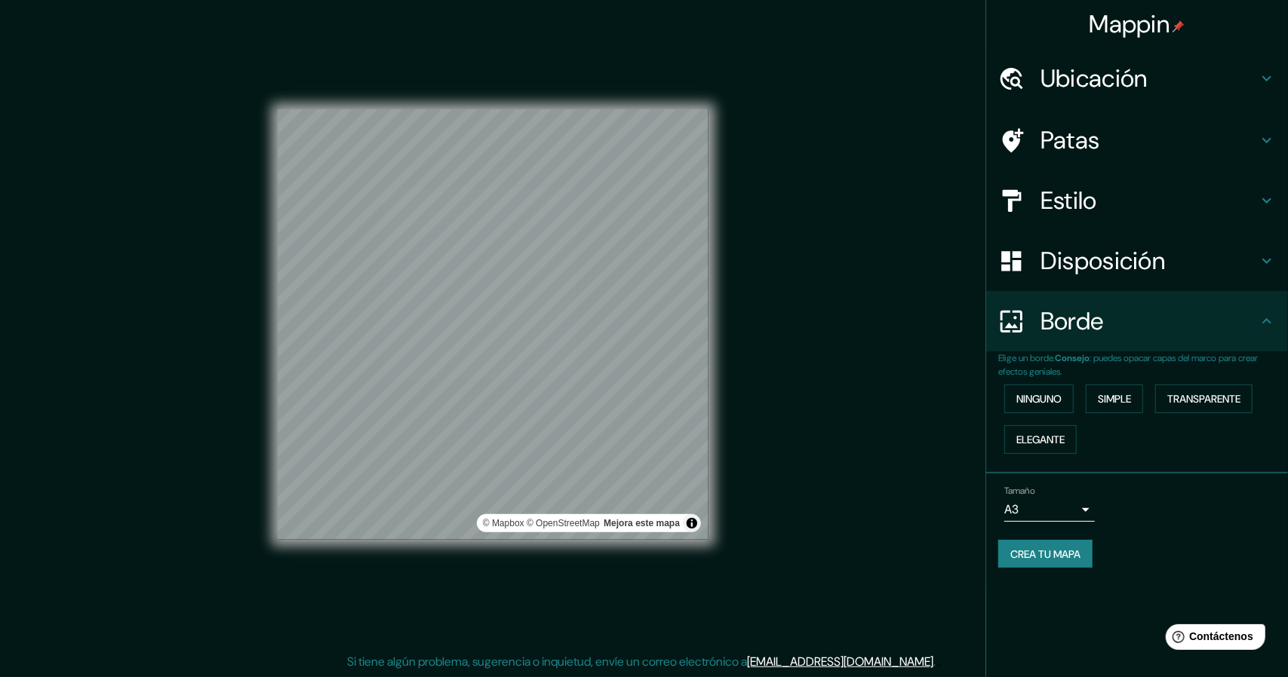
click at [1052, 514] on body "Mappin Ubicación [STREET_ADDRESS] Patas Estilo Disposición Borde Elige un borde…" at bounding box center [644, 333] width 1288 height 677
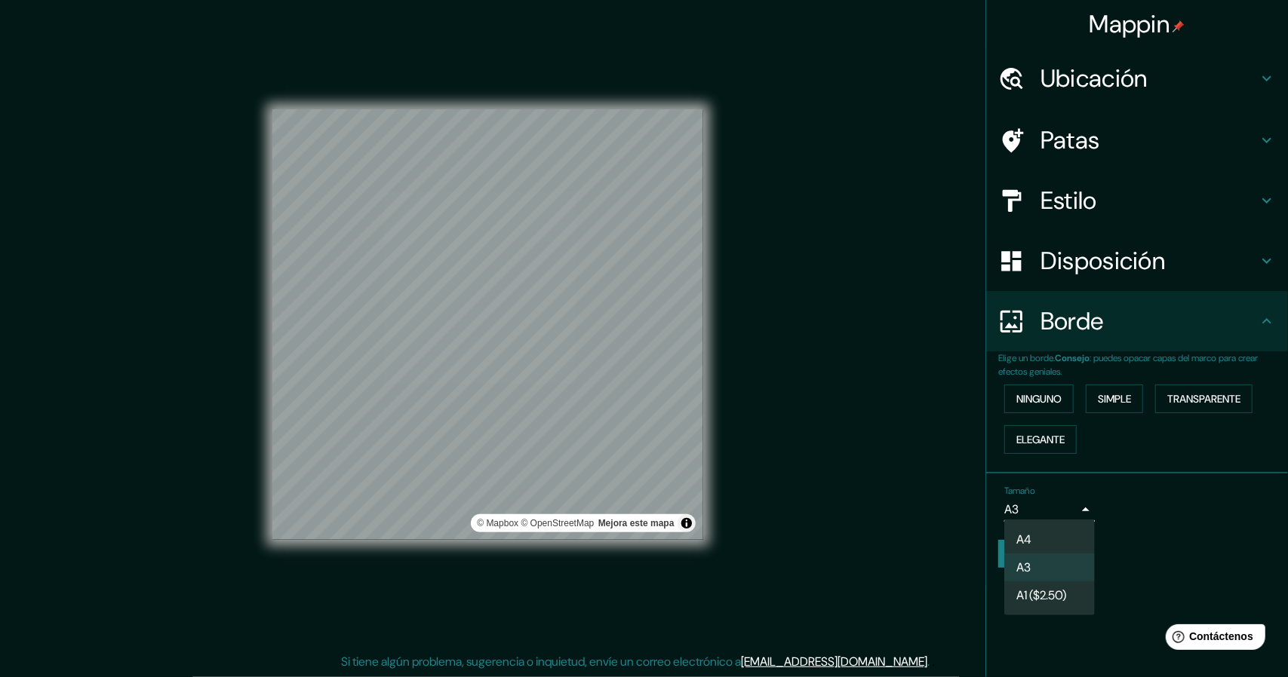
click at [1055, 588] on font "A1 ($2.50)" at bounding box center [1041, 595] width 50 height 19
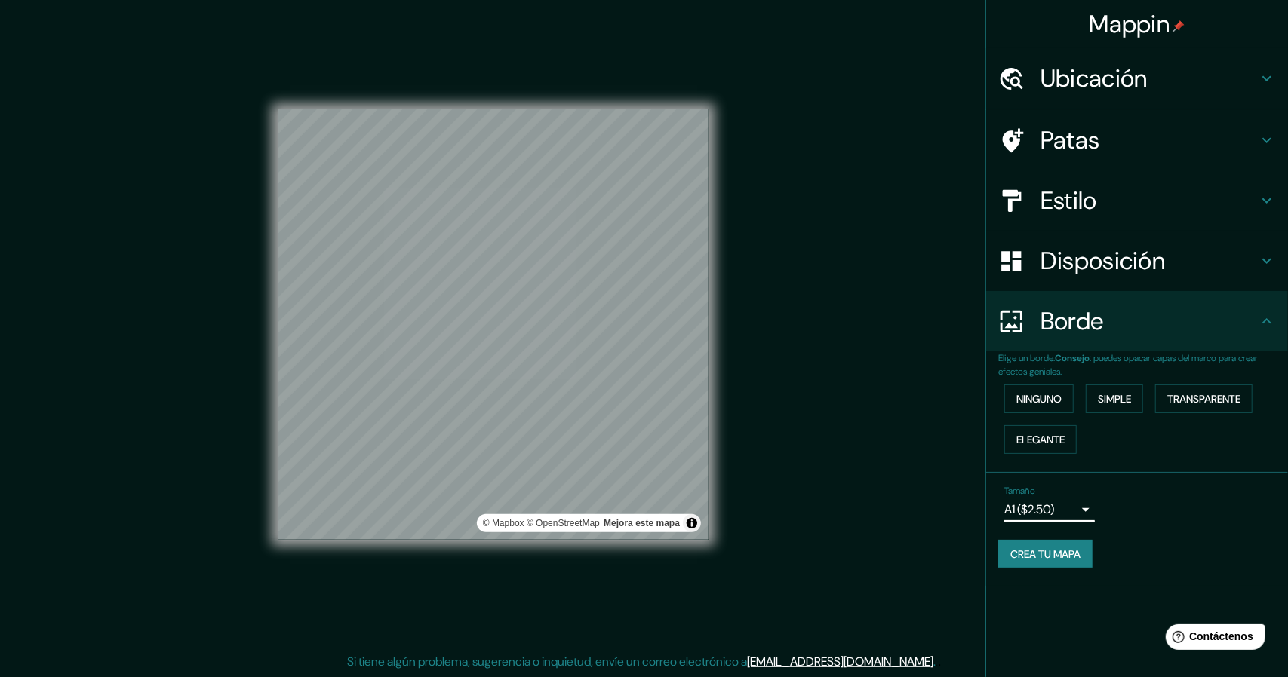
click at [1043, 508] on body "Mappin Ubicación [STREET_ADDRESS] Patas Estilo Disposición Borde Elige un borde…" at bounding box center [644, 333] width 1288 height 677
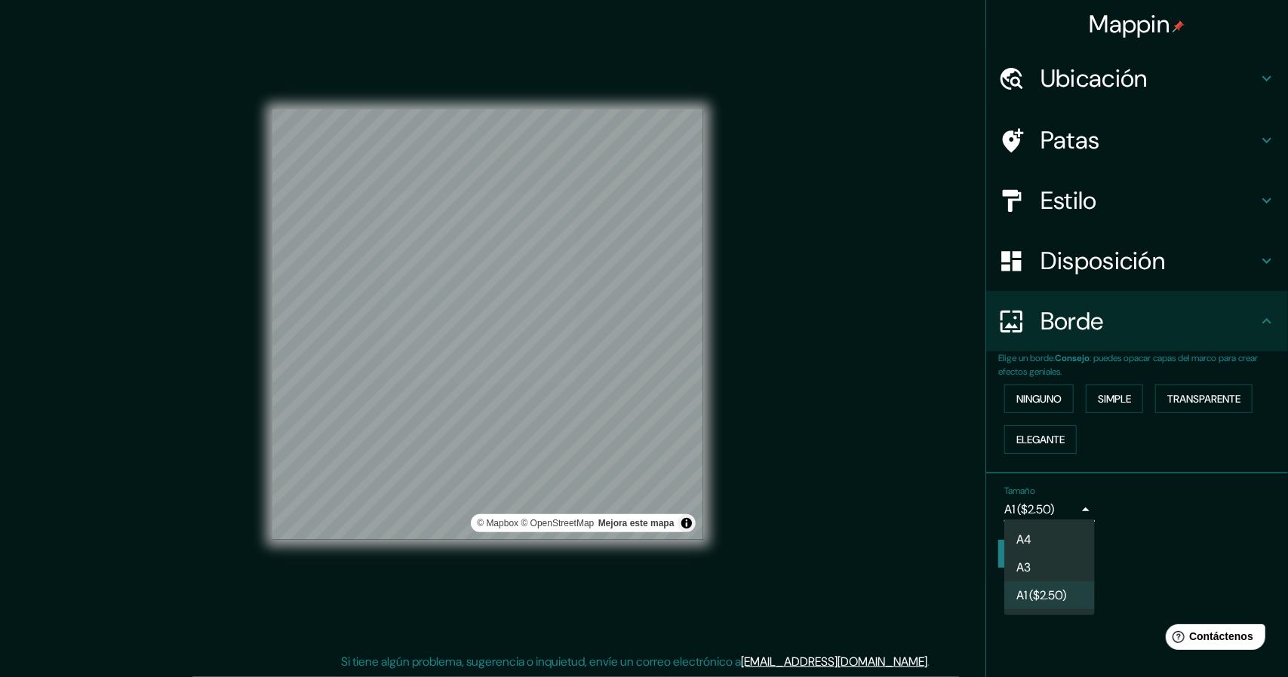
click at [1064, 502] on div at bounding box center [644, 338] width 1288 height 677
click at [1073, 505] on body "Mappin Ubicación [STREET_ADDRESS] Patas Estilo Disposición Borde Elige un borde…" at bounding box center [644, 333] width 1288 height 677
click at [1050, 527] on li "A4" at bounding box center [1049, 540] width 91 height 28
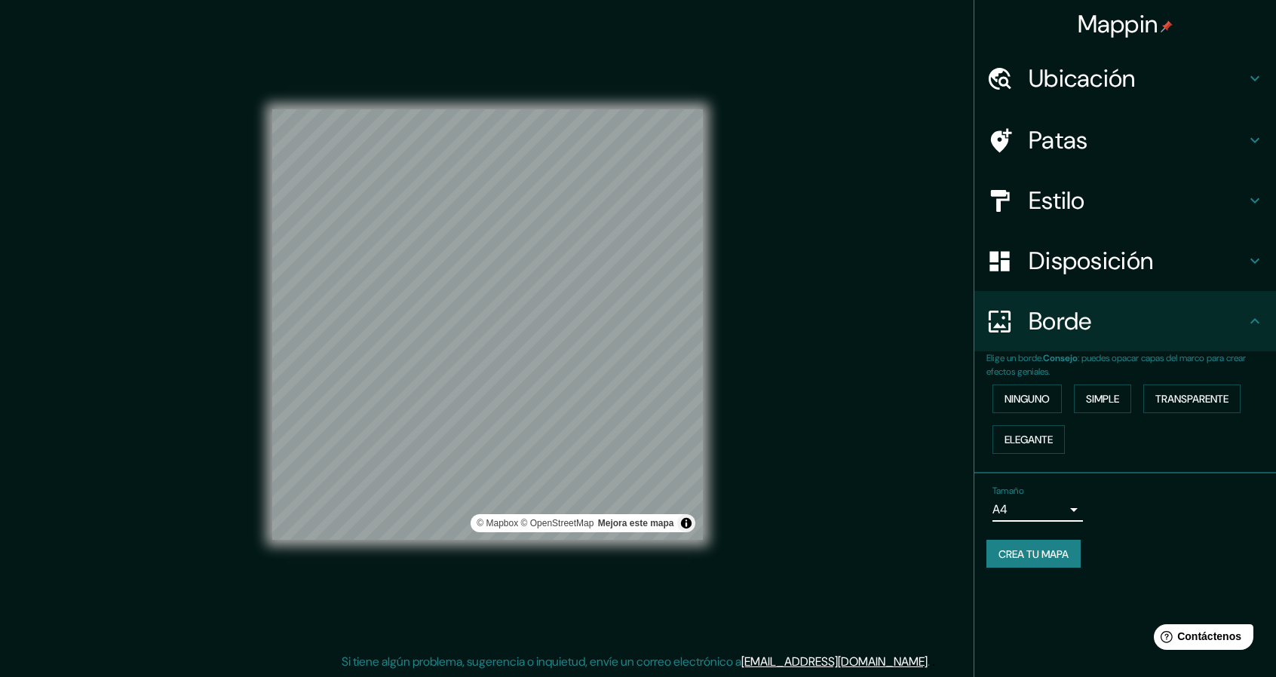
click at [1046, 508] on body "Mappin Ubicación [STREET_ADDRESS] Patas Estilo Disposición Borde Elige un borde…" at bounding box center [638, 333] width 1276 height 677
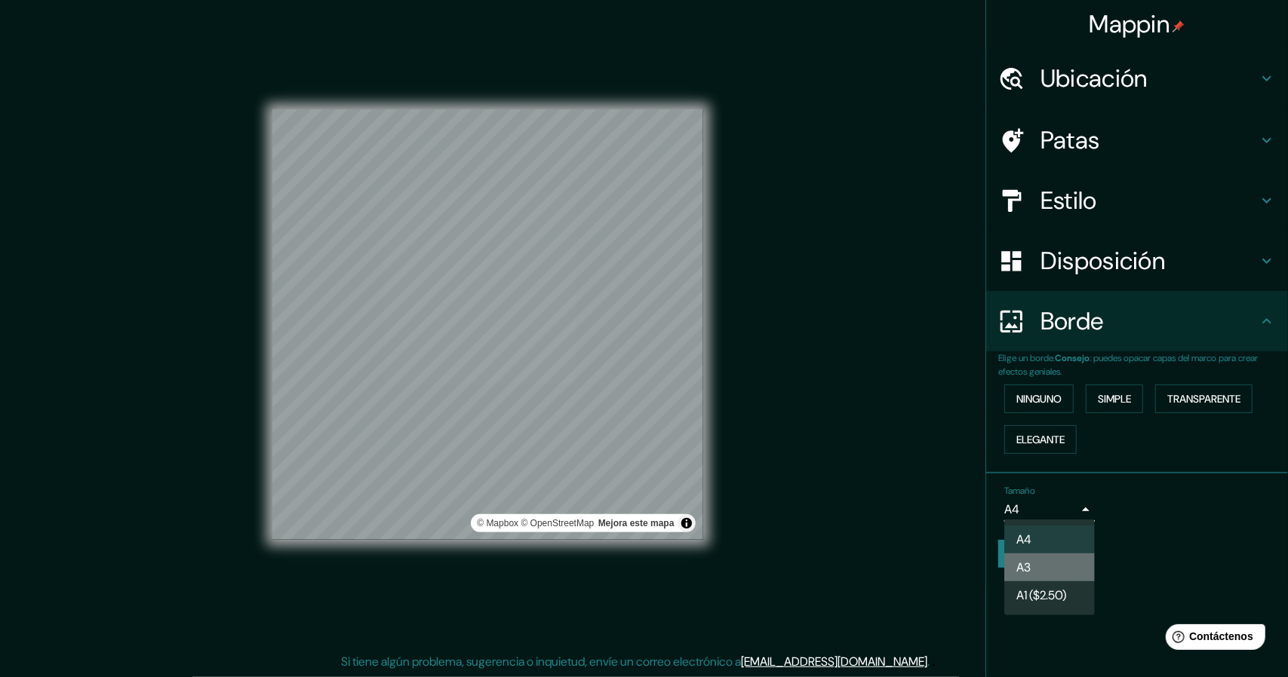
click at [1049, 573] on li "A3" at bounding box center [1049, 568] width 91 height 28
type input "a4"
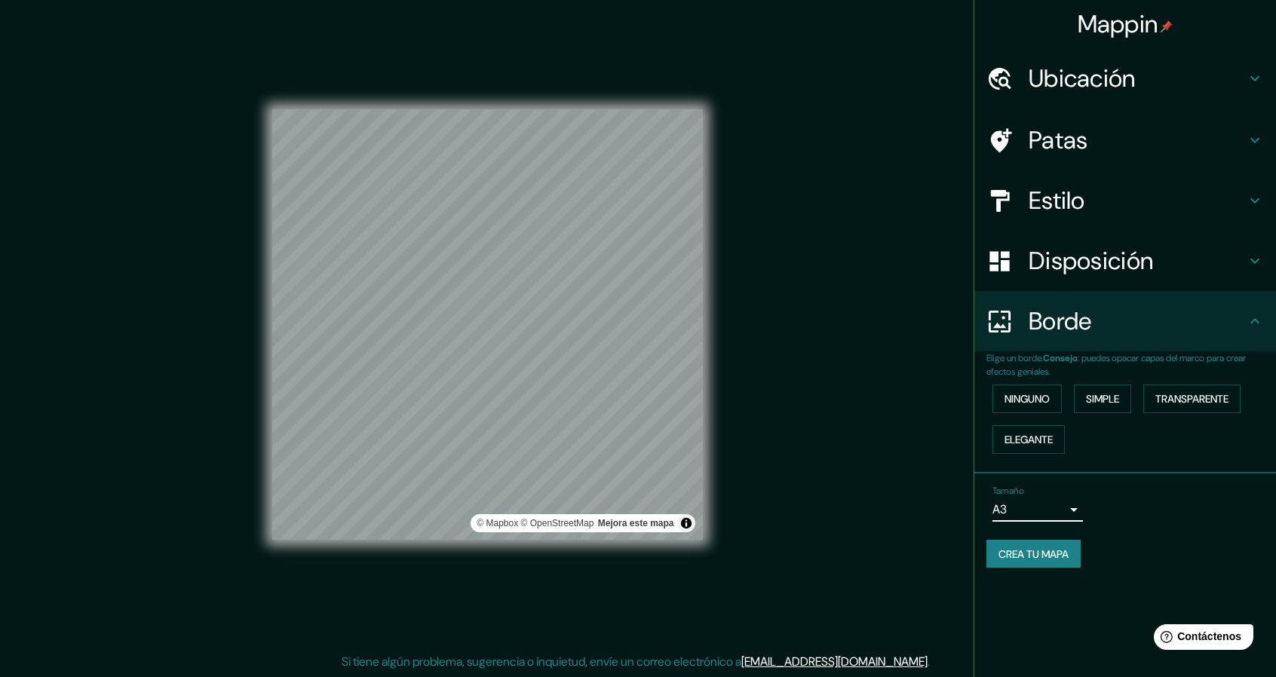
click at [1051, 550] on font "Crea tu mapa" at bounding box center [1034, 555] width 70 height 14
click at [1119, 401] on font "Simple" at bounding box center [1102, 399] width 33 height 14
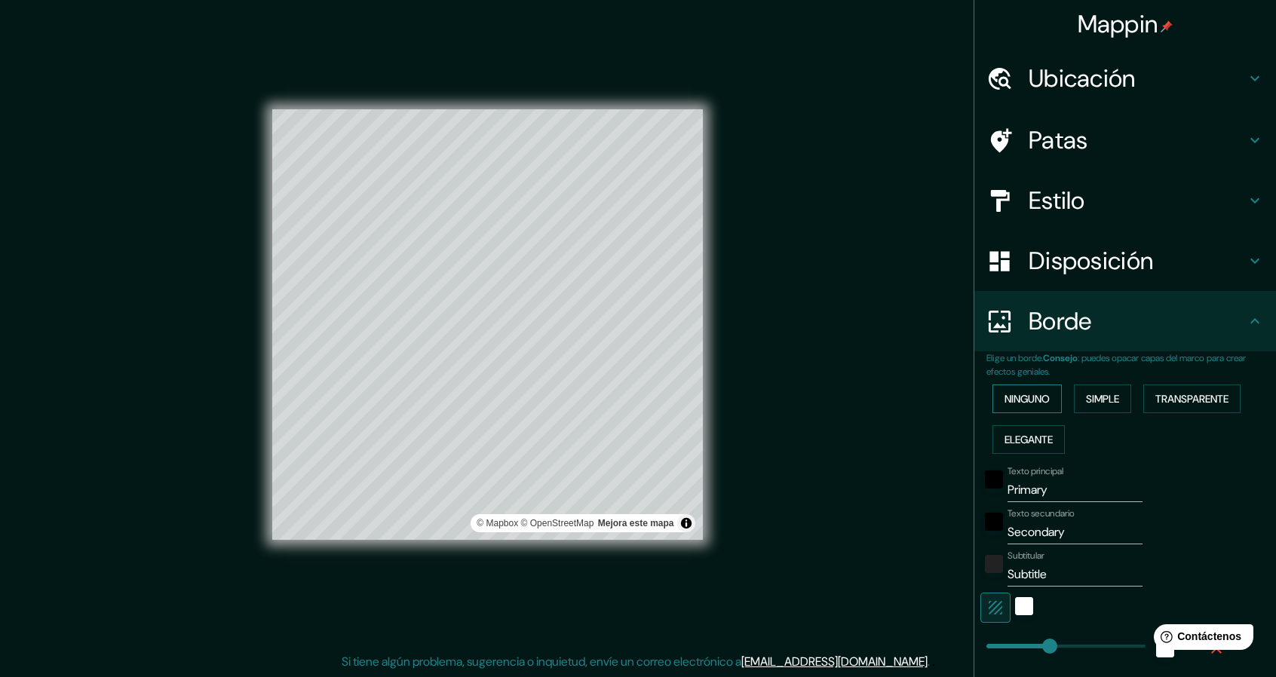
click at [1041, 398] on font "Ninguno" at bounding box center [1027, 399] width 45 height 14
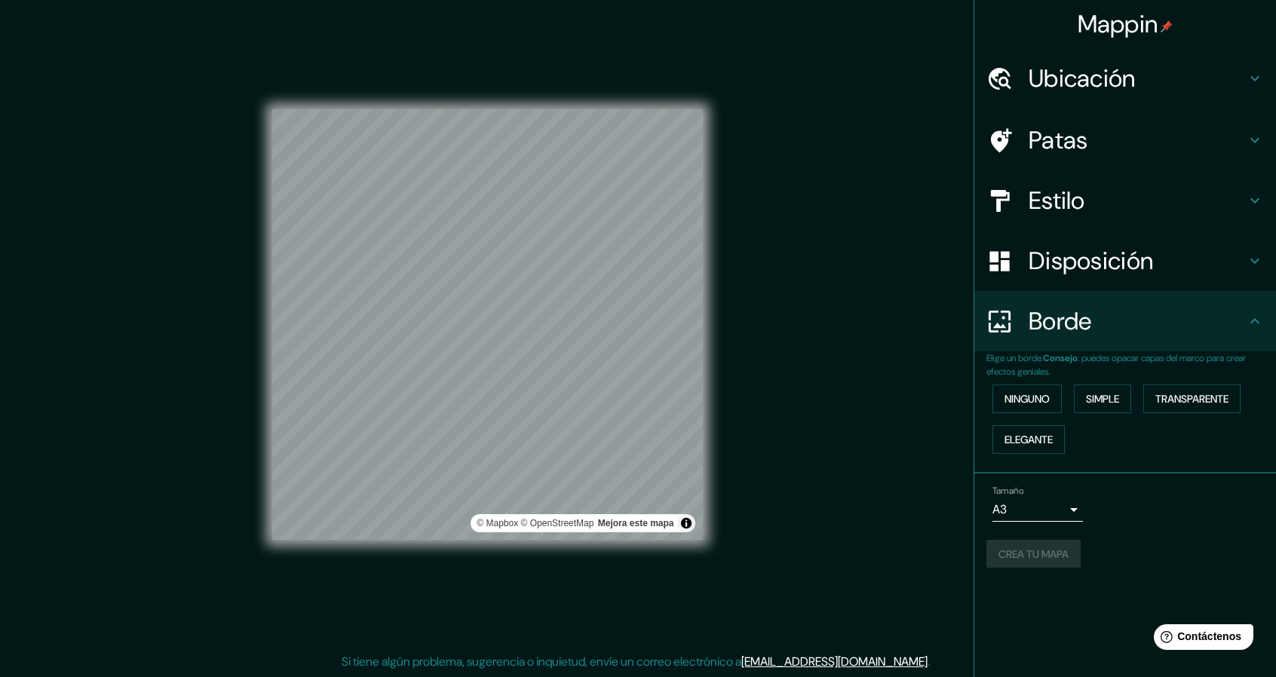
click at [1061, 327] on font "Borde" at bounding box center [1060, 322] width 63 height 32
click at [1078, 270] on font "Disposición" at bounding box center [1091, 261] width 124 height 32
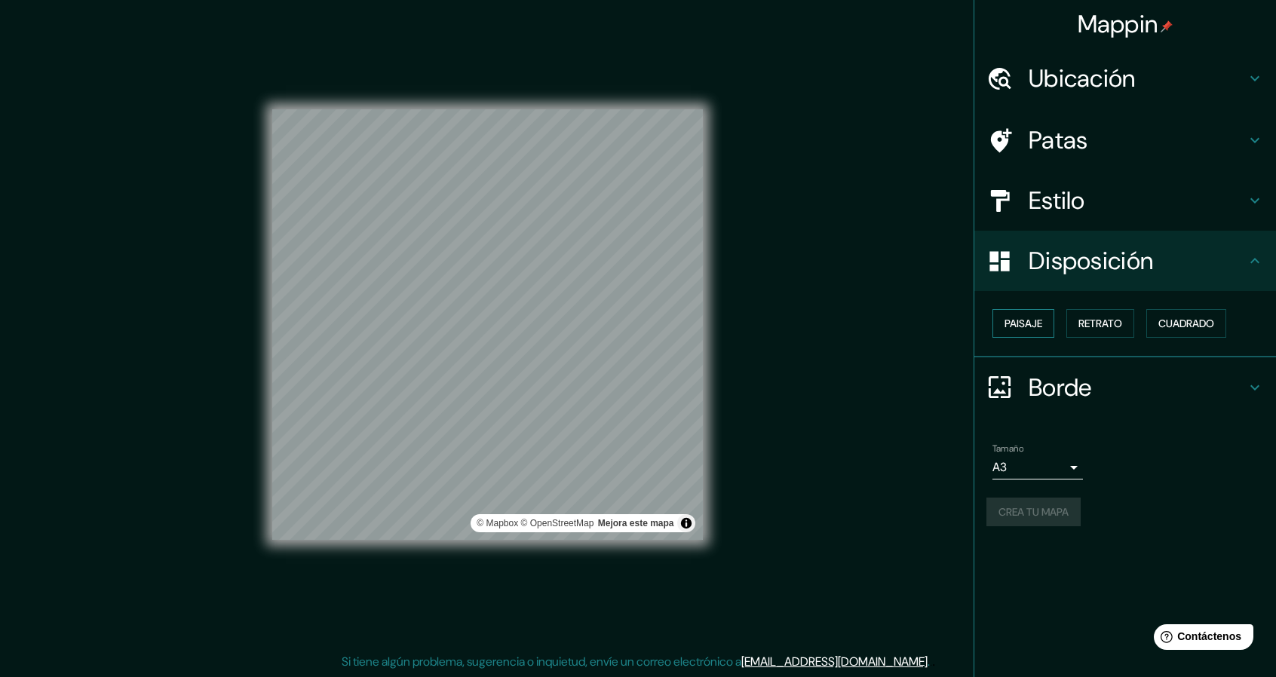
click at [1033, 327] on font "Paisaje" at bounding box center [1024, 324] width 38 height 14
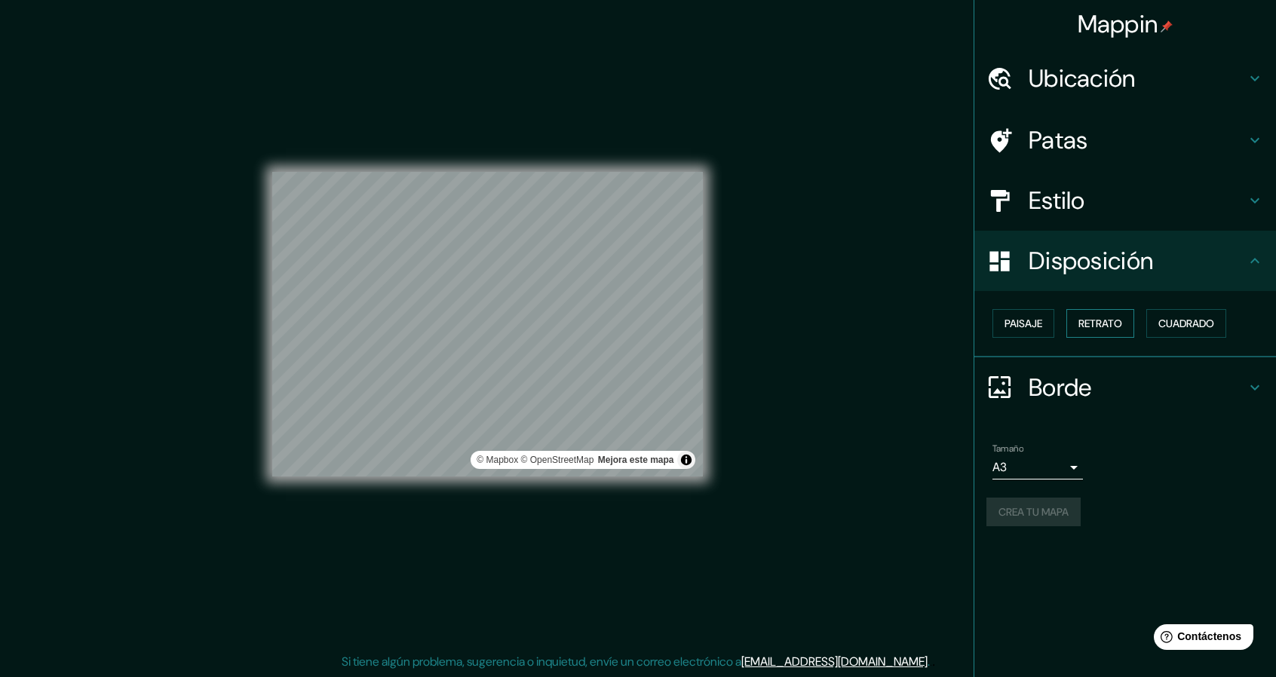
click at [1122, 321] on font "Retrato" at bounding box center [1101, 324] width 44 height 14
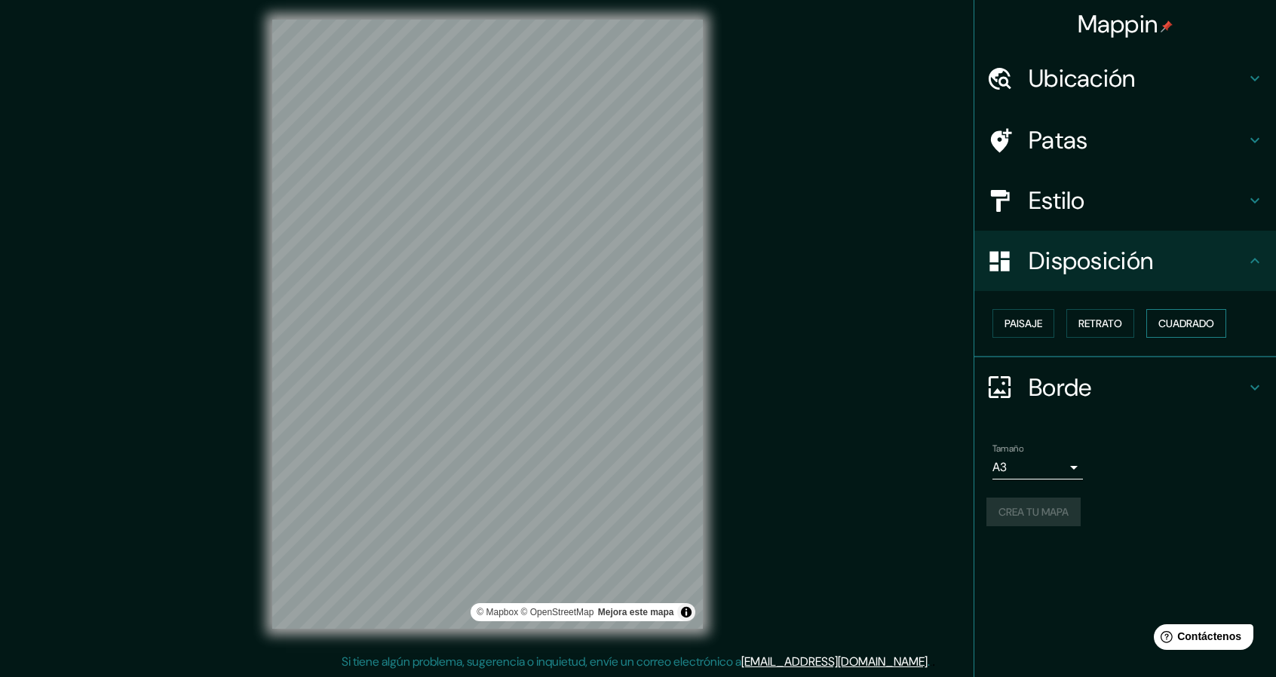
click at [1177, 318] on font "Cuadrado" at bounding box center [1187, 324] width 56 height 14
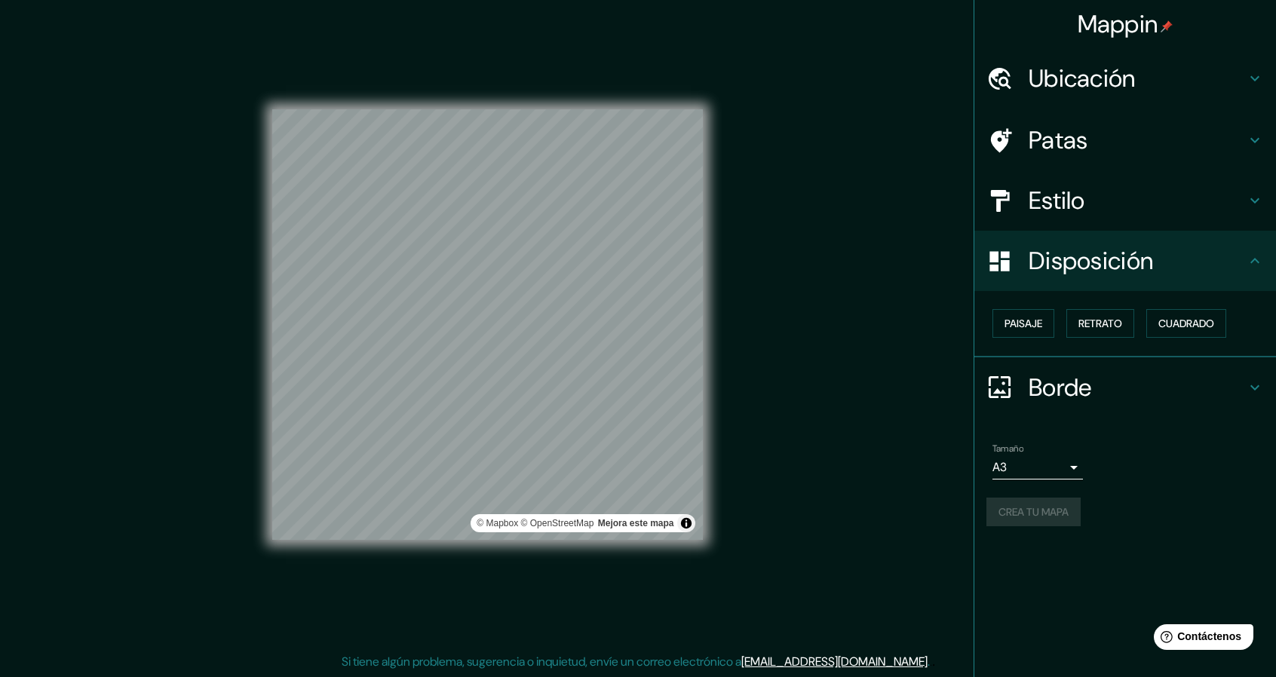
click at [1062, 515] on div "Crea tu mapa" at bounding box center [1126, 512] width 278 height 29
click at [1057, 508] on font "Crea tu mapa" at bounding box center [1034, 512] width 70 height 14
